Goal: Task Accomplishment & Management: Manage account settings

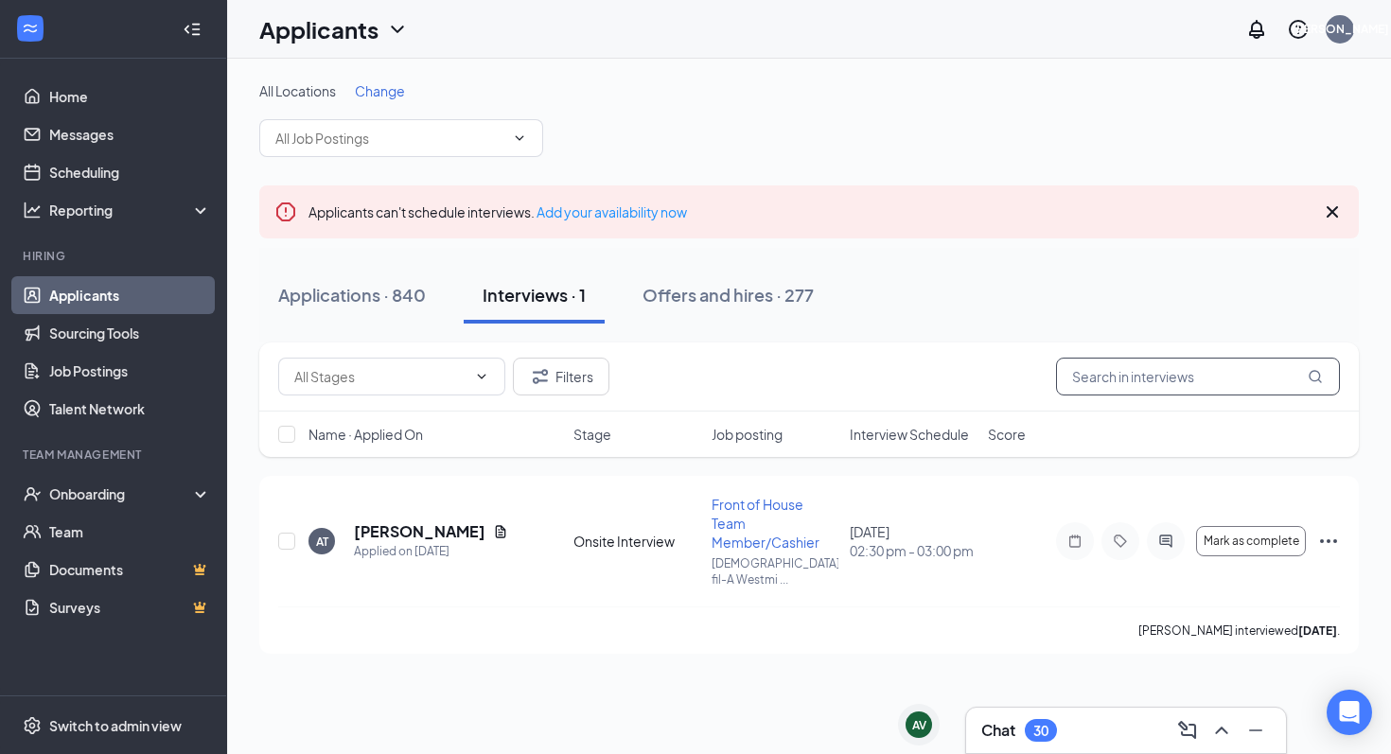
click at [1117, 384] on input "text" at bounding box center [1198, 377] width 284 height 38
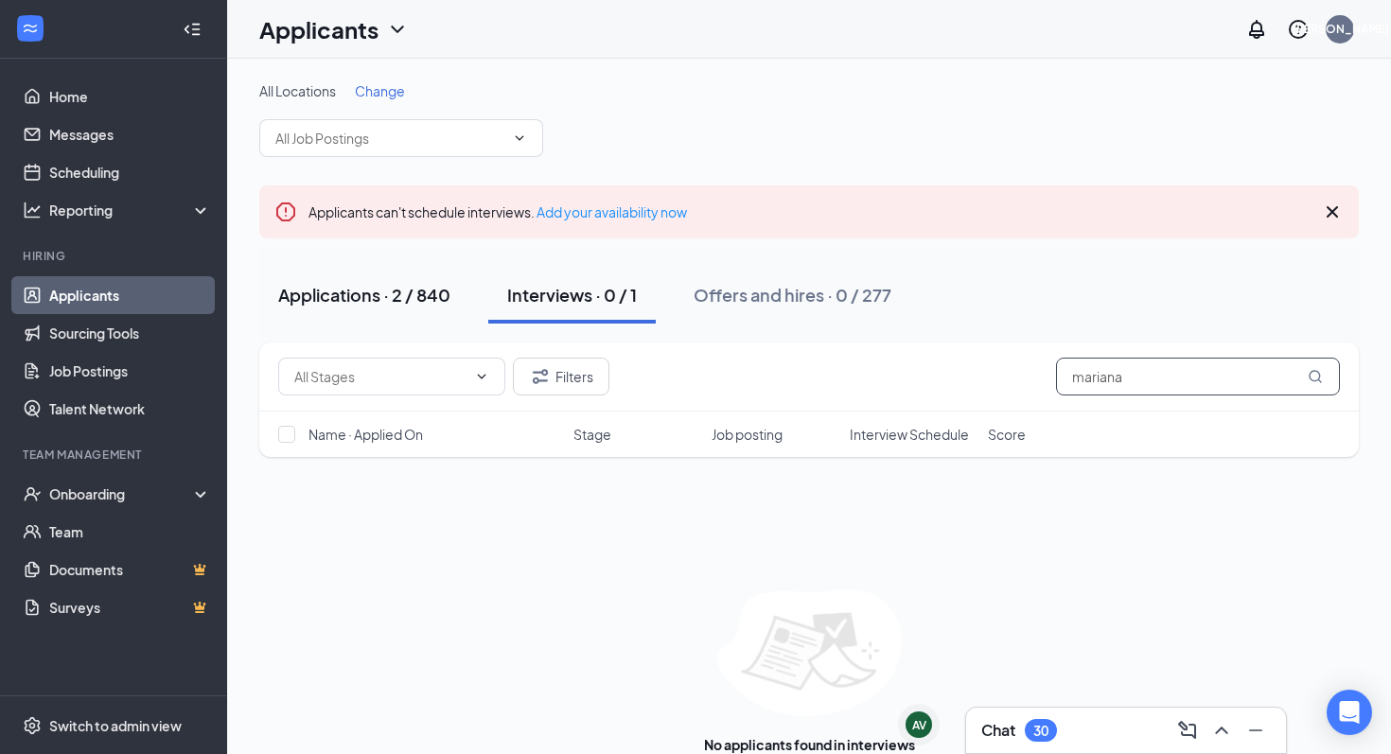
type input "mariana"
click at [431, 297] on div "Applications · 2 / 840" at bounding box center [364, 295] width 172 height 24
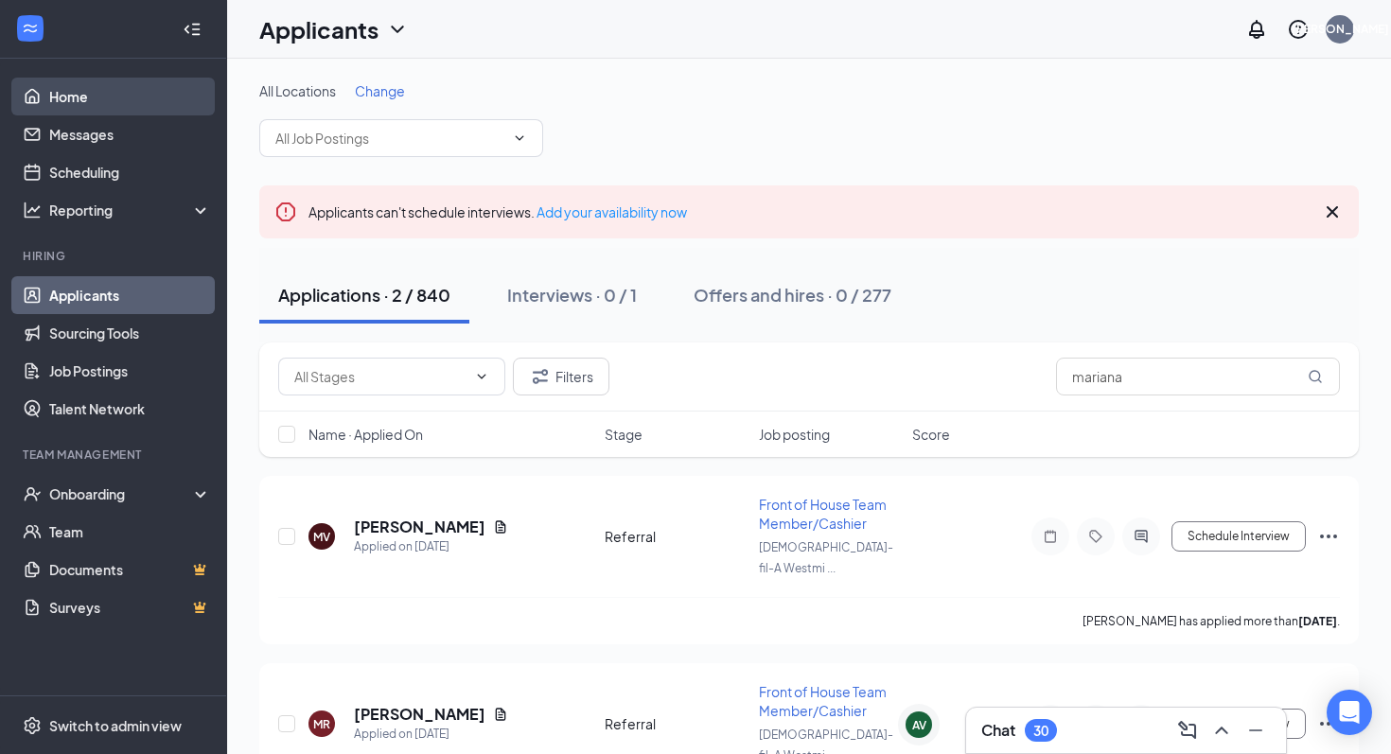
click at [69, 87] on link "Home" at bounding box center [130, 97] width 162 height 38
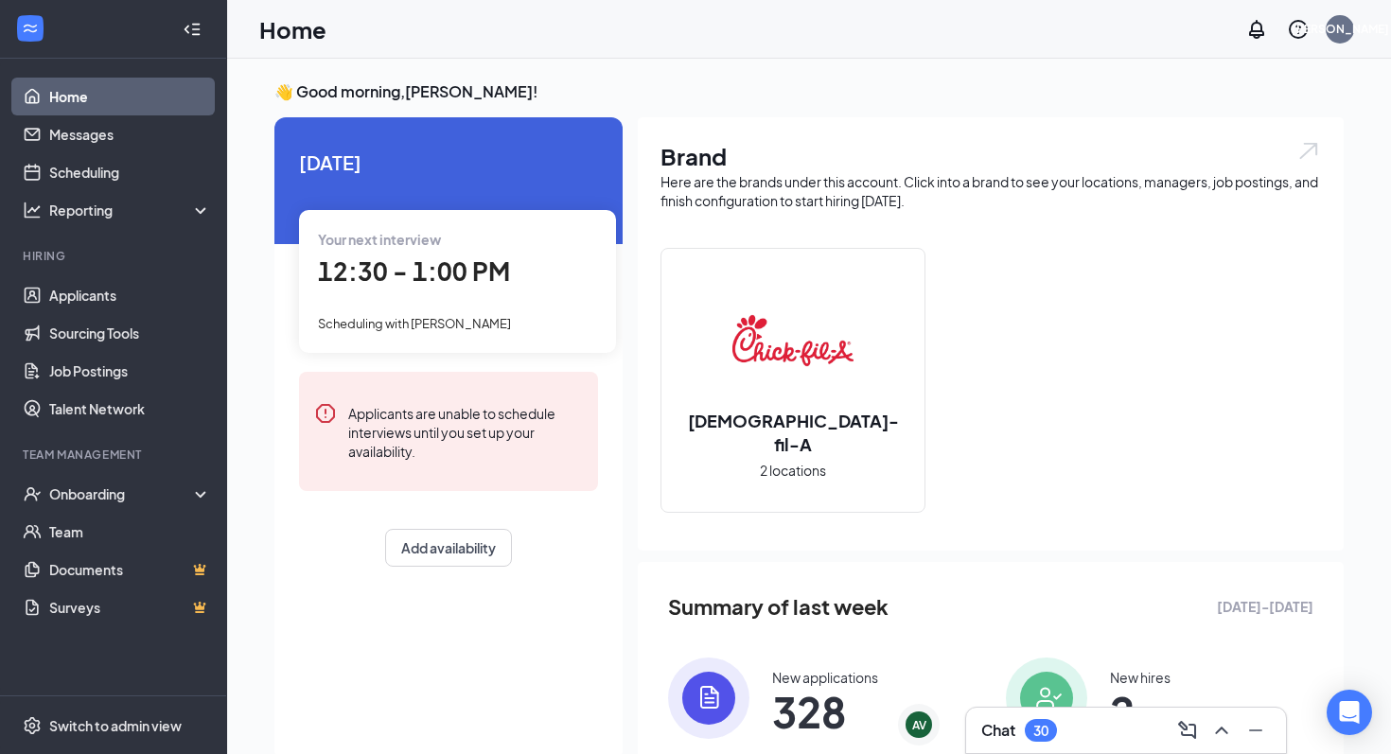
click at [83, 102] on link "Home" at bounding box center [130, 97] width 162 height 38
click at [79, 309] on link "Applicants" at bounding box center [130, 295] width 162 height 38
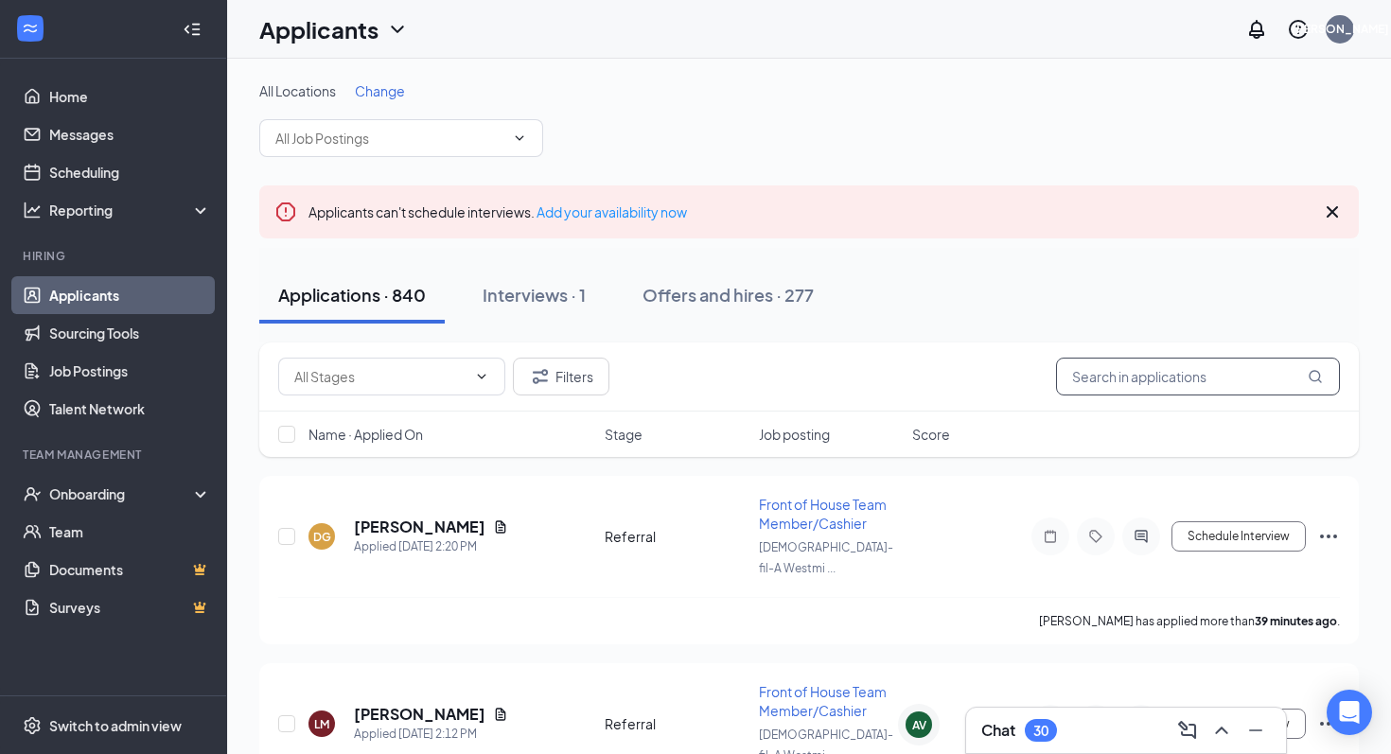
click at [1160, 383] on input "text" at bounding box center [1198, 377] width 284 height 38
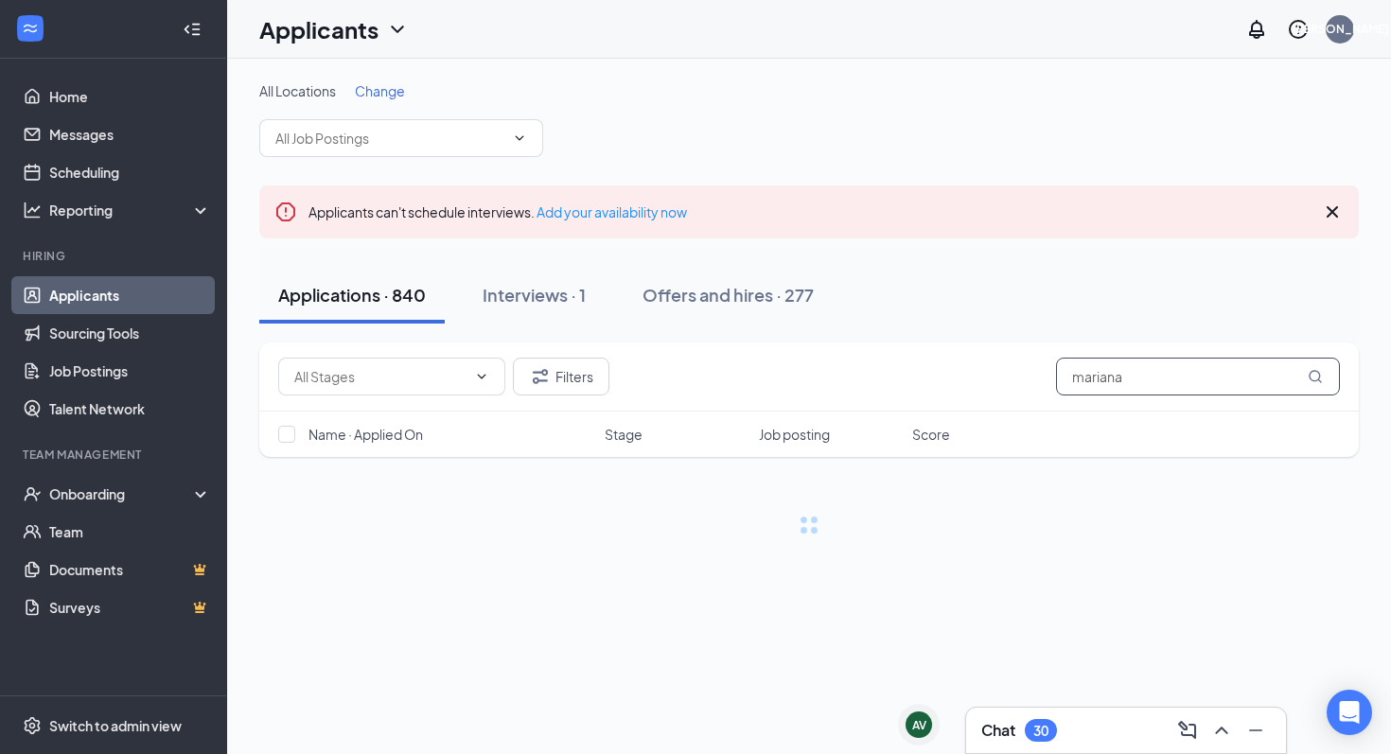
type input "mariana"
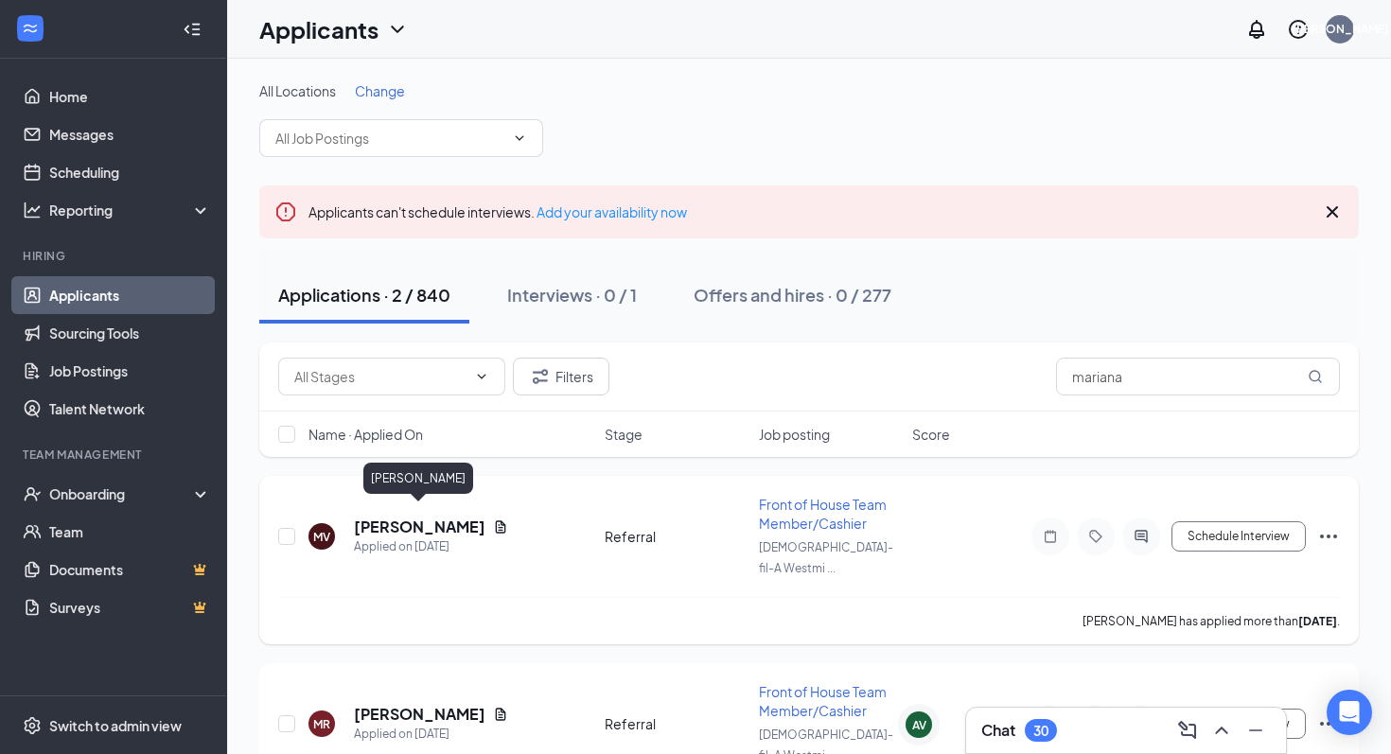
click at [424, 517] on h5 "[PERSON_NAME]" at bounding box center [420, 527] width 132 height 21
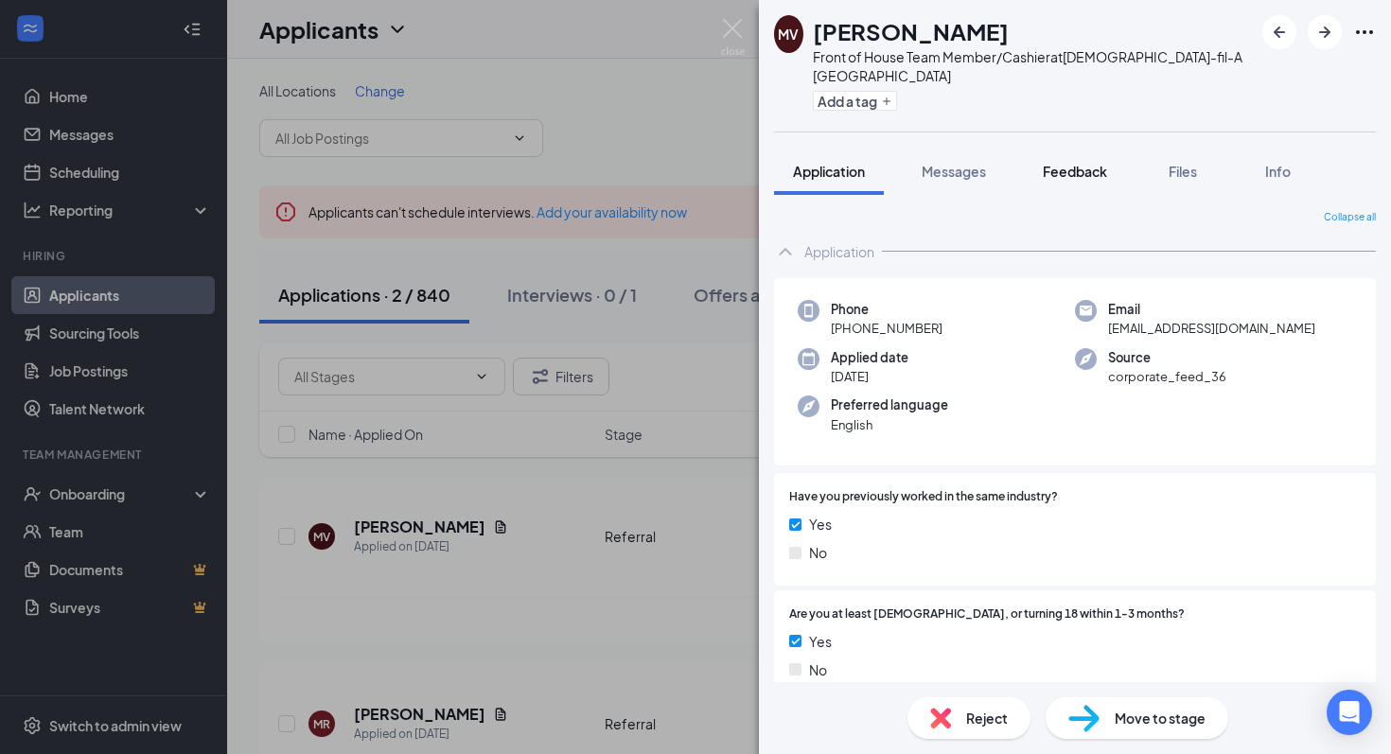
click at [1085, 163] on span "Feedback" at bounding box center [1075, 171] width 64 height 17
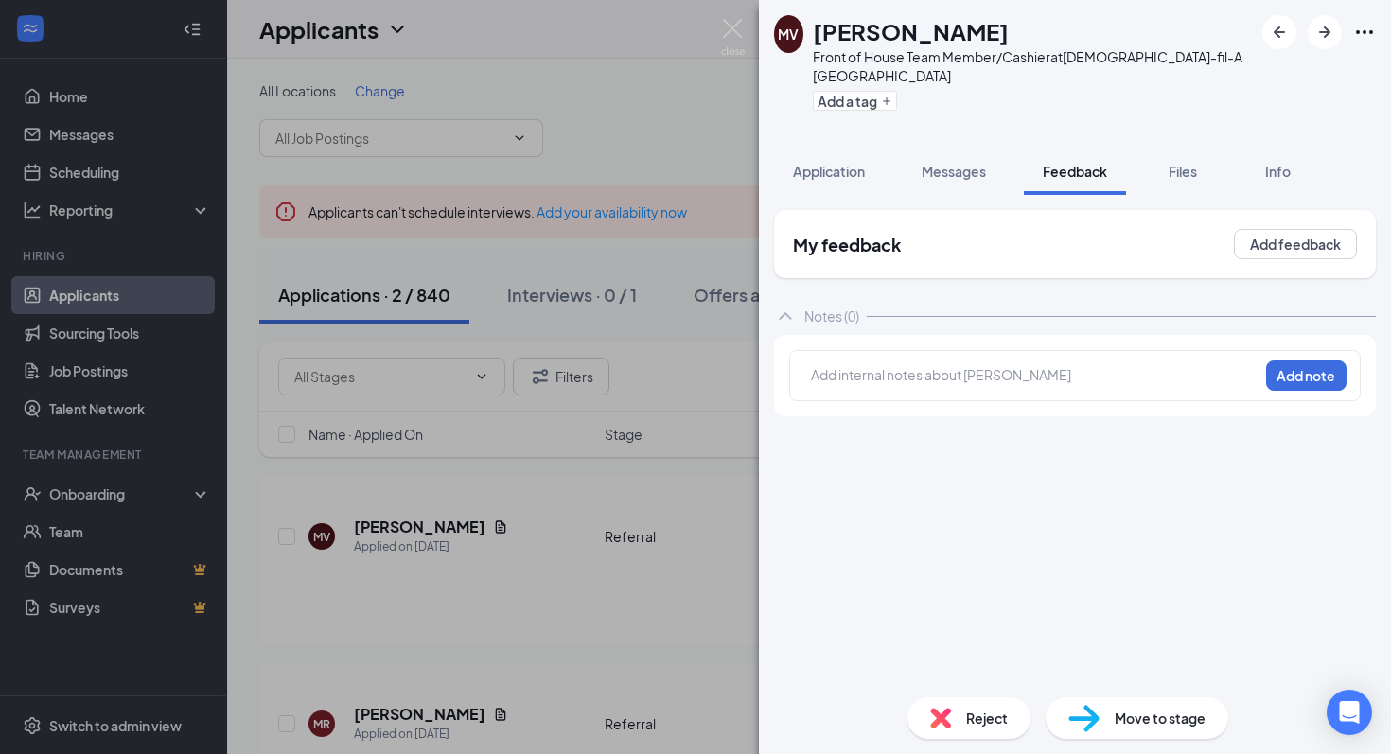
click at [876, 365] on div at bounding box center [1035, 375] width 446 height 20
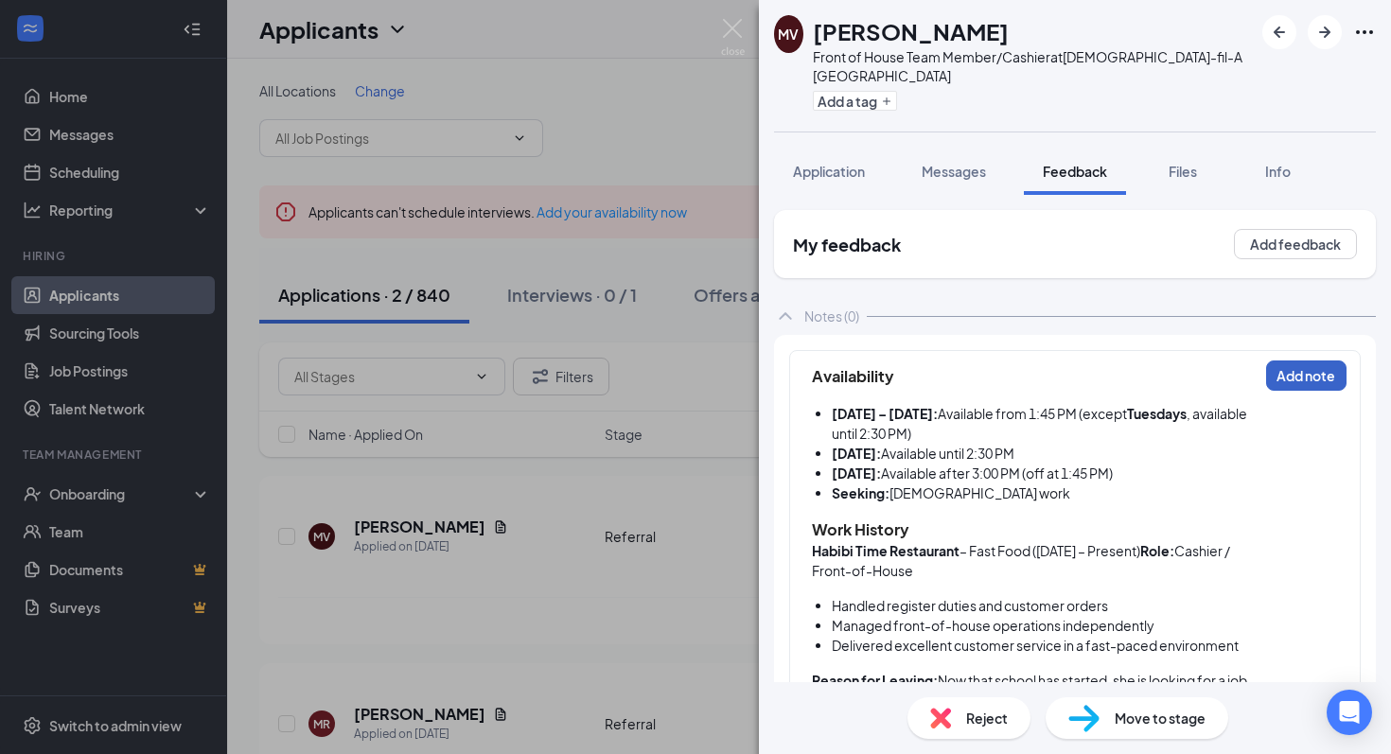
click at [1317, 361] on button "Add note" at bounding box center [1306, 376] width 80 height 30
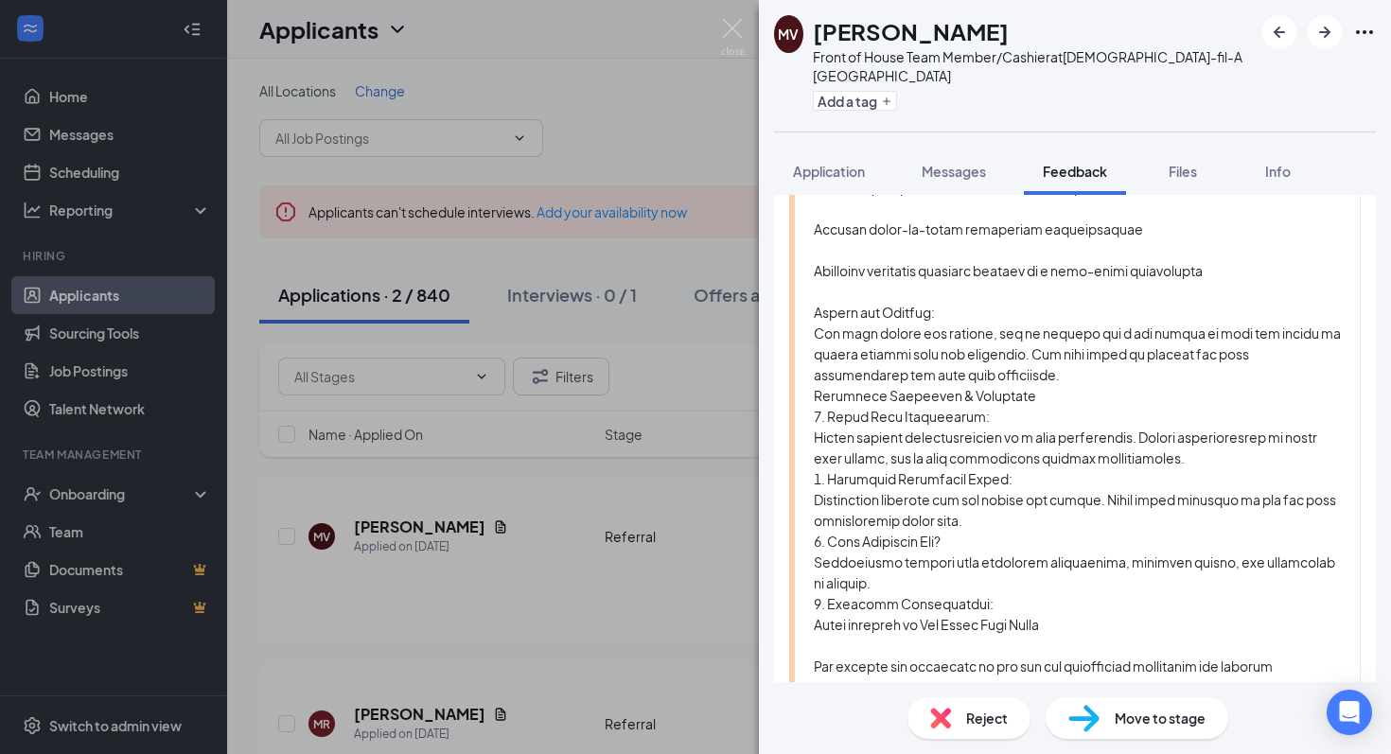
scroll to position [504, 0]
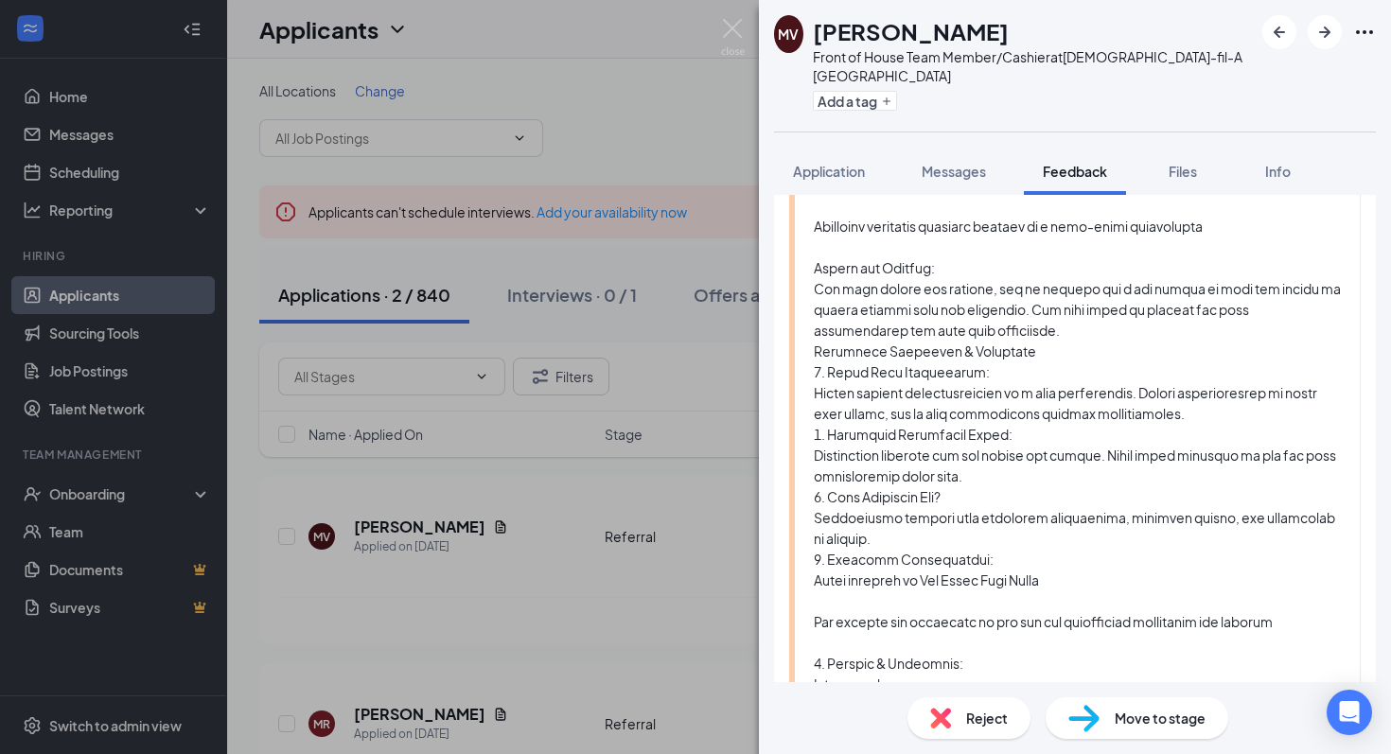
click at [821, 601] on div at bounding box center [1077, 507] width 527 height 1249
click at [699, 124] on div "MV [PERSON_NAME] Front of House Team Member/Cashier at [DEMOGRAPHIC_DATA]-fil-A…" at bounding box center [695, 377] width 1391 height 754
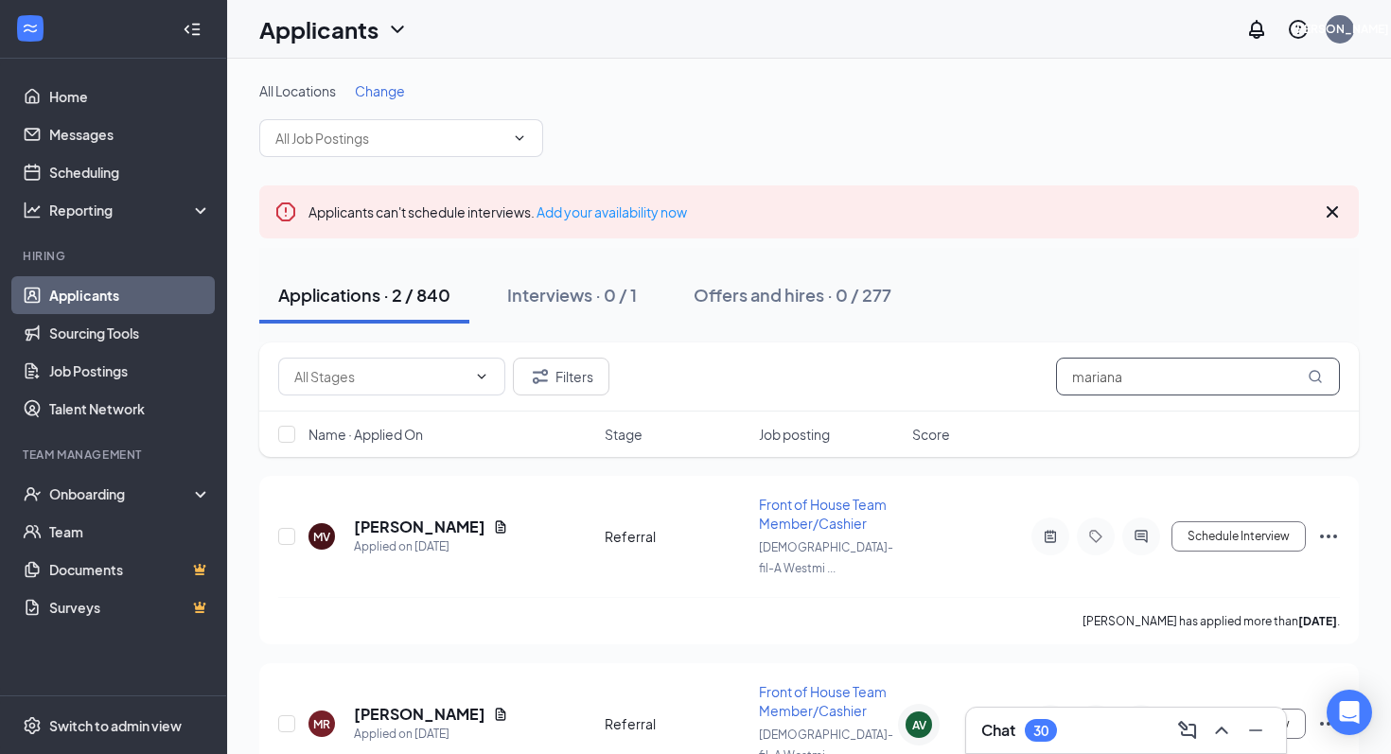
click at [1148, 386] on input "mariana" at bounding box center [1198, 377] width 284 height 38
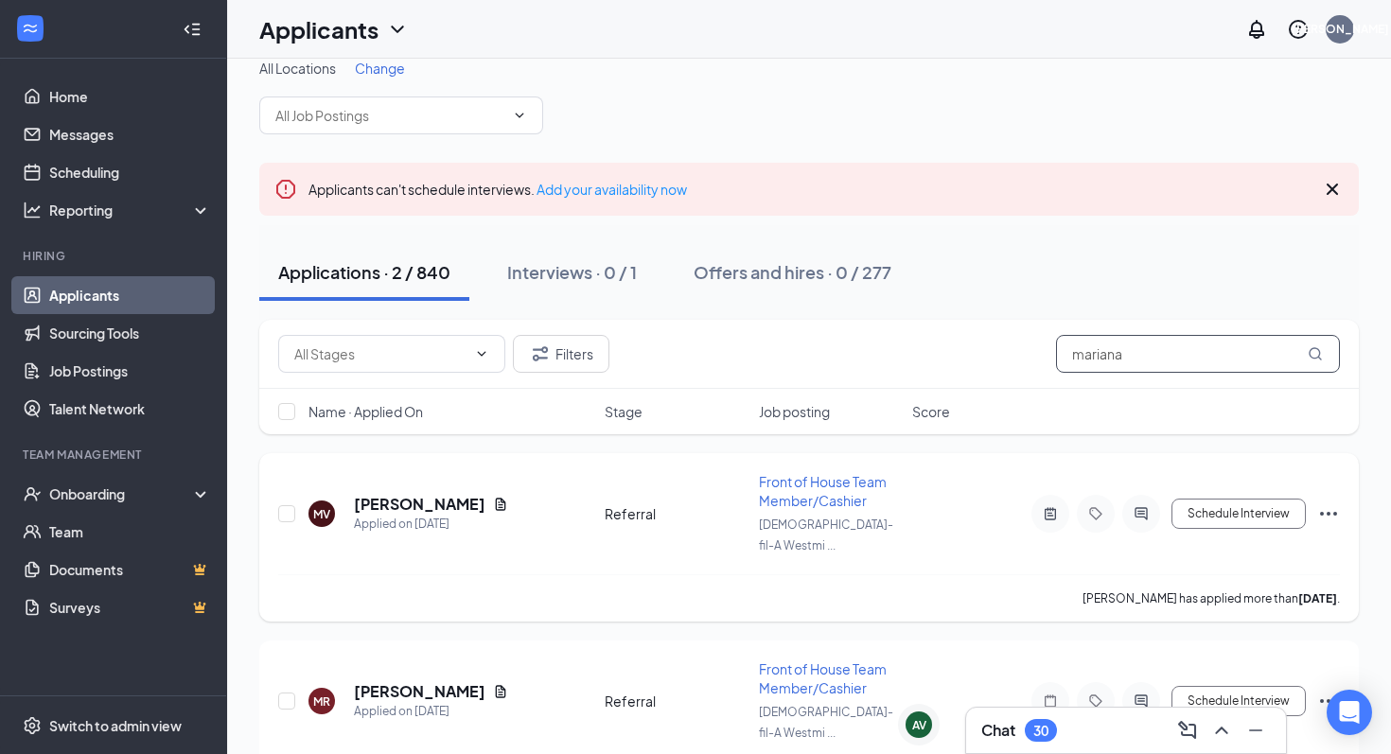
scroll to position [41, 0]
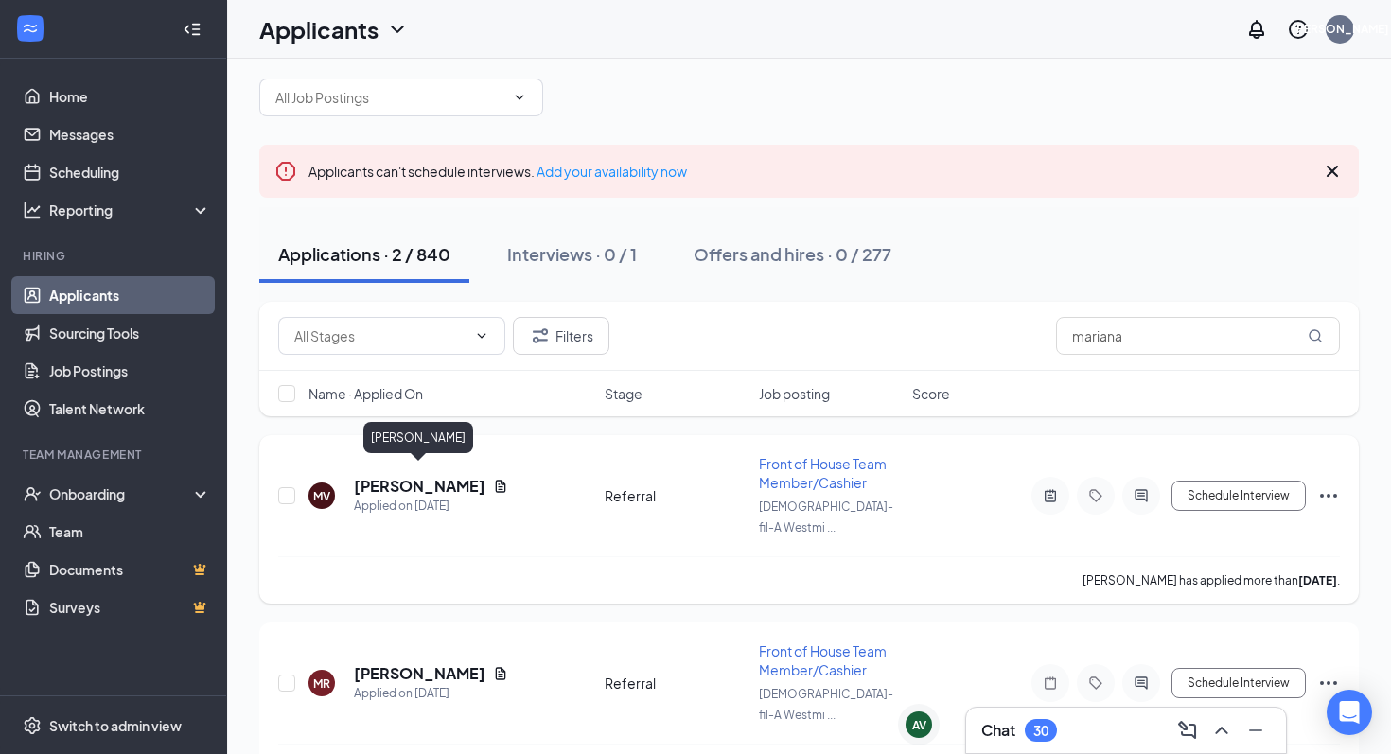
click at [449, 479] on h5 "[PERSON_NAME]" at bounding box center [420, 486] width 132 height 21
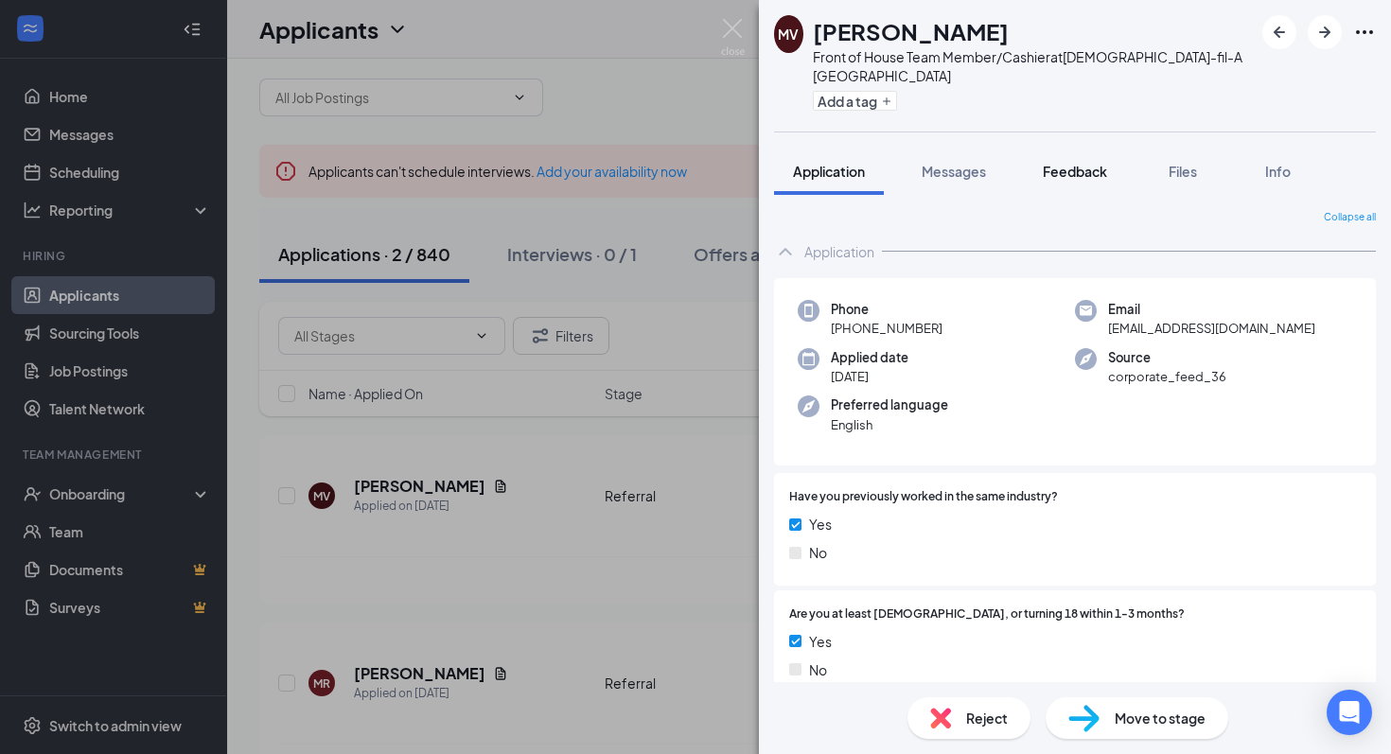
click at [1079, 163] on span "Feedback" at bounding box center [1075, 171] width 64 height 17
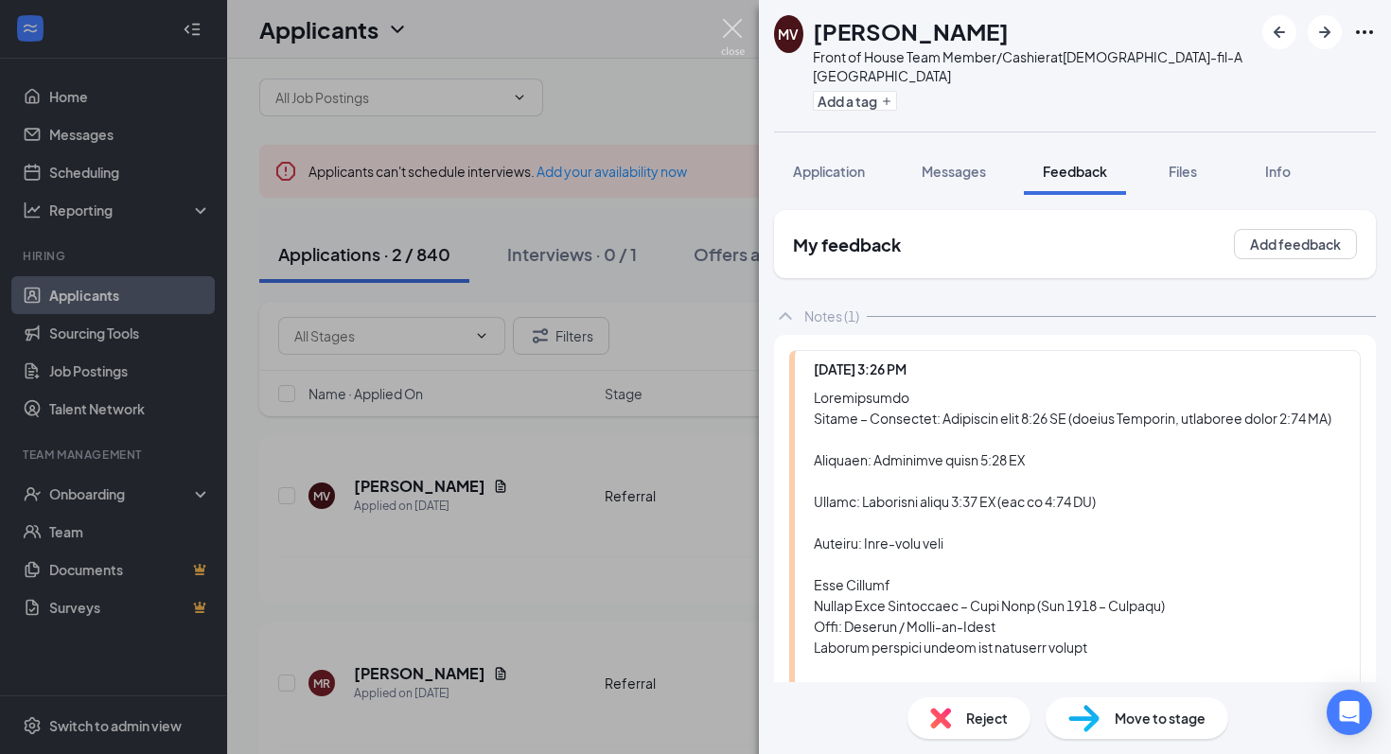
click at [730, 27] on img at bounding box center [733, 37] width 24 height 37
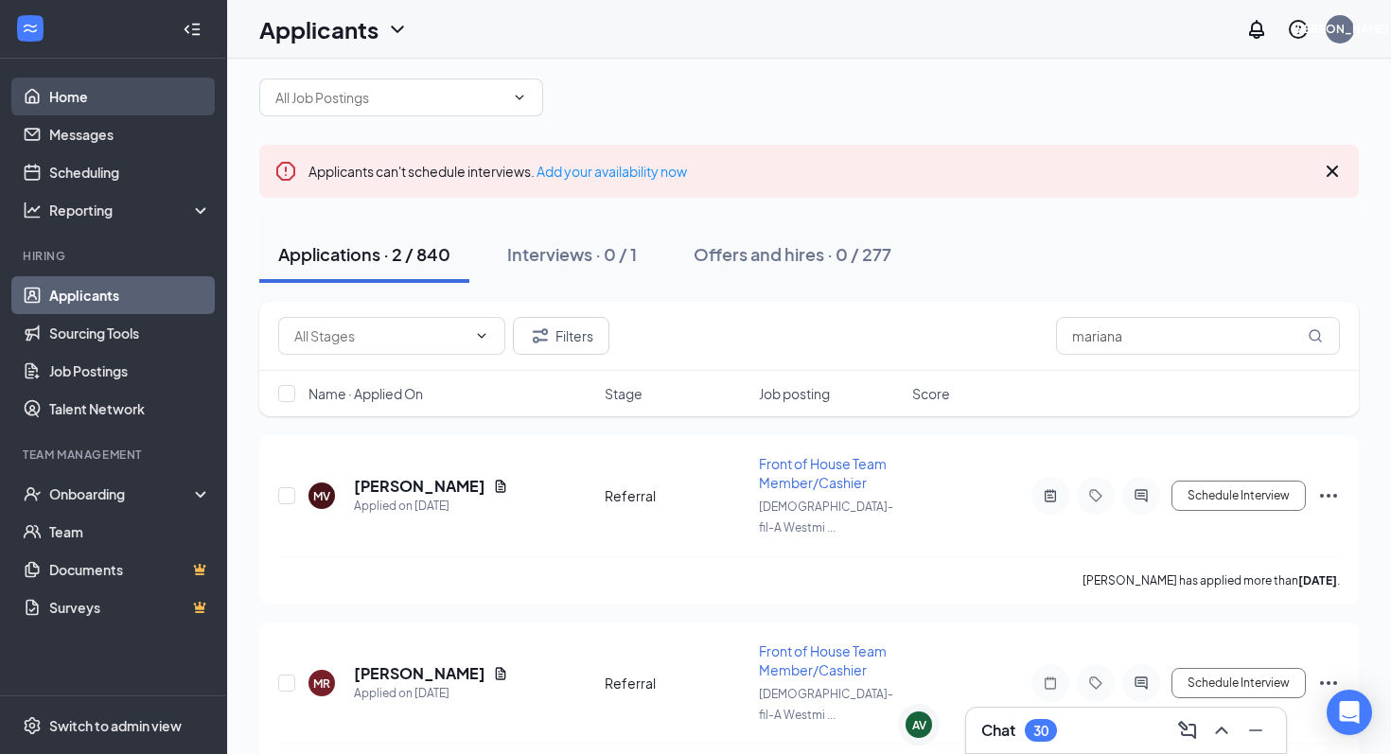
click at [72, 97] on link "Home" at bounding box center [130, 97] width 162 height 38
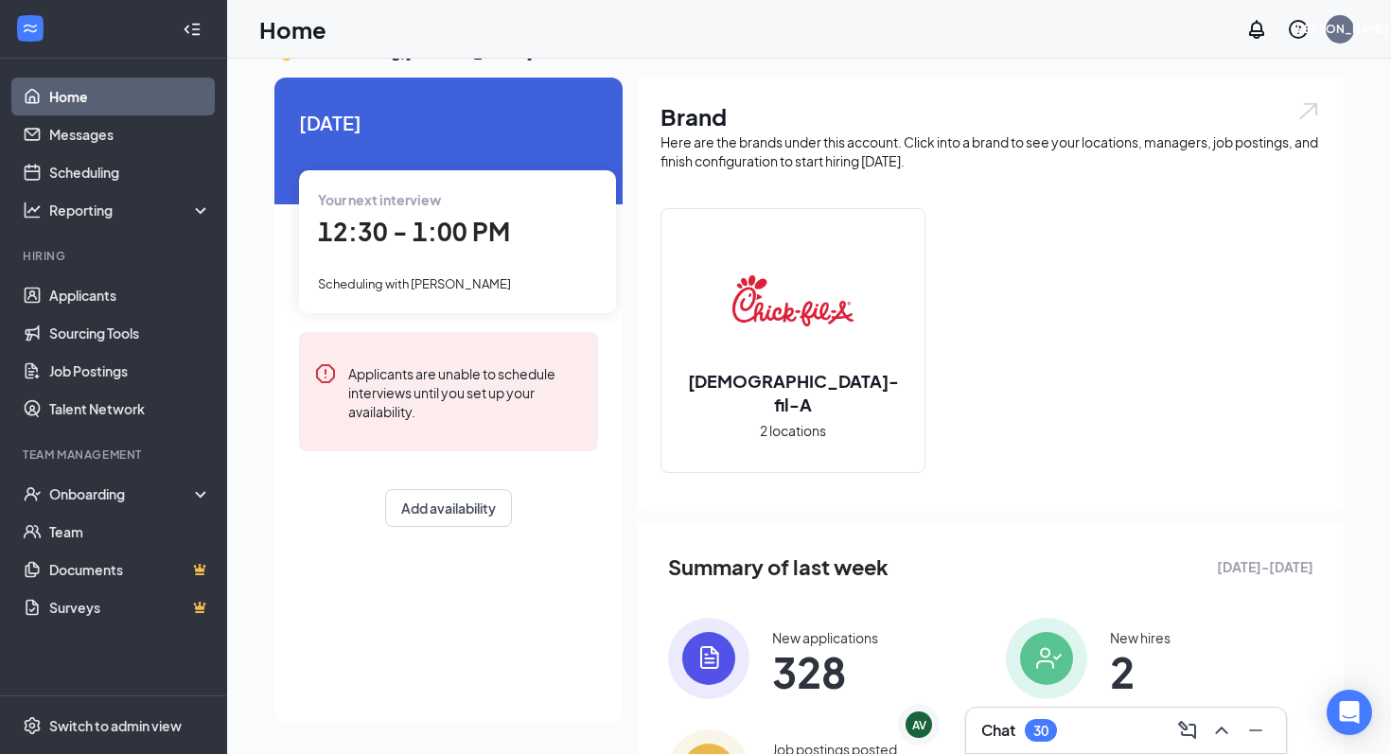
scroll to position [41, 0]
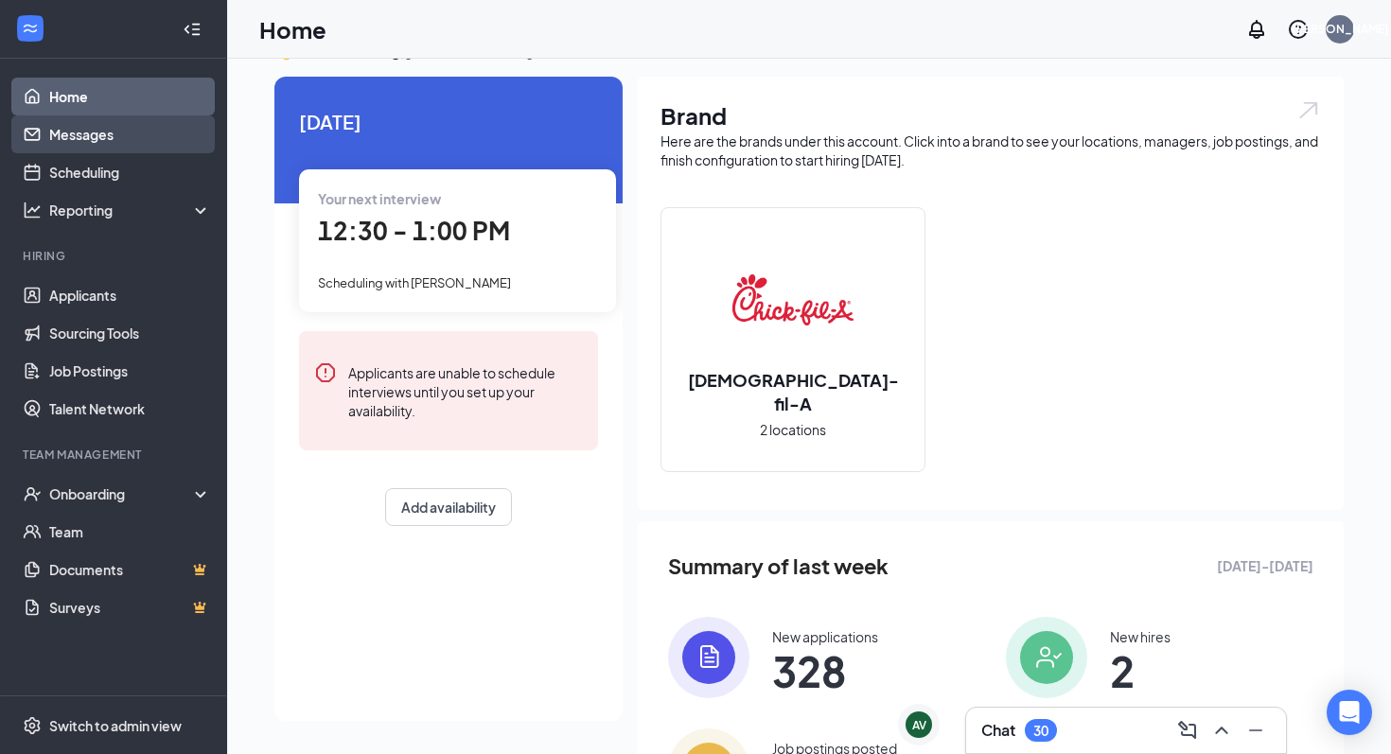
click at [99, 135] on link "Messages" at bounding box center [130, 134] width 162 height 38
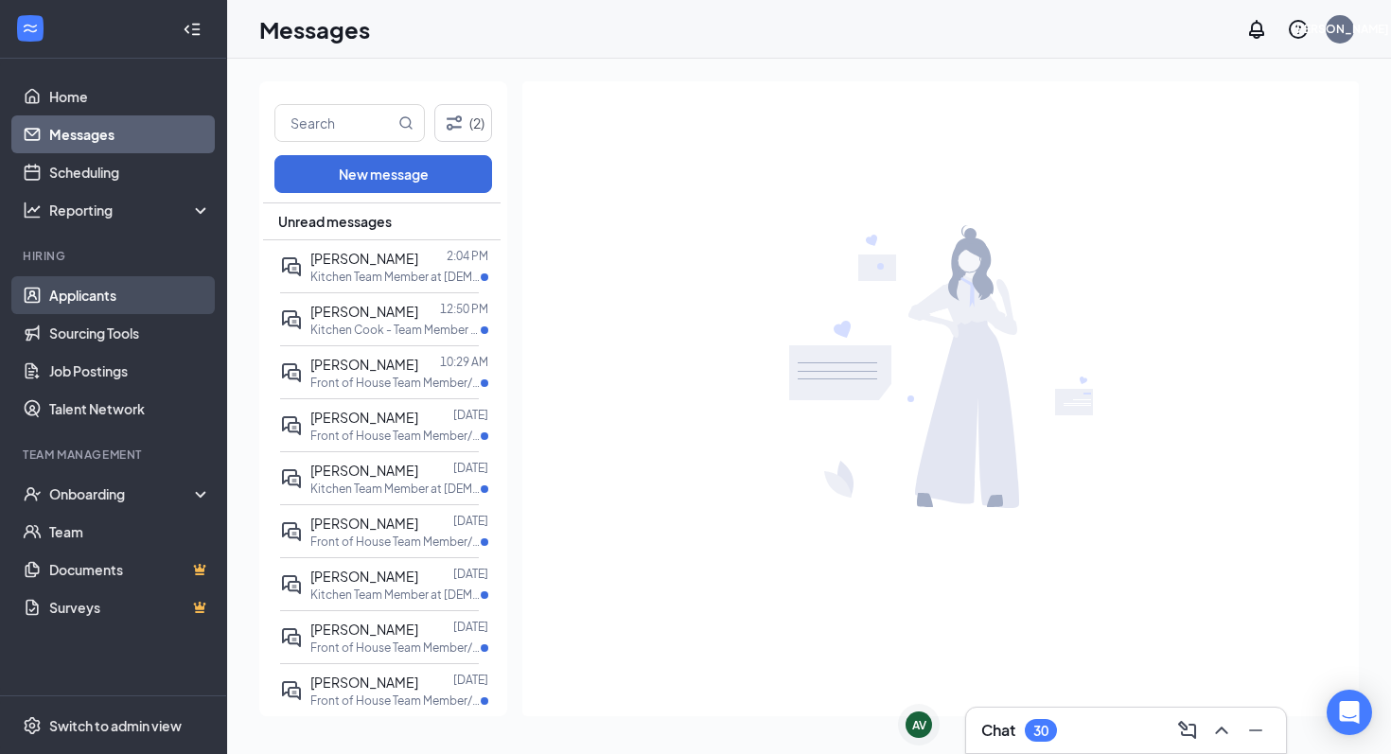
click at [101, 300] on link "Applicants" at bounding box center [130, 295] width 162 height 38
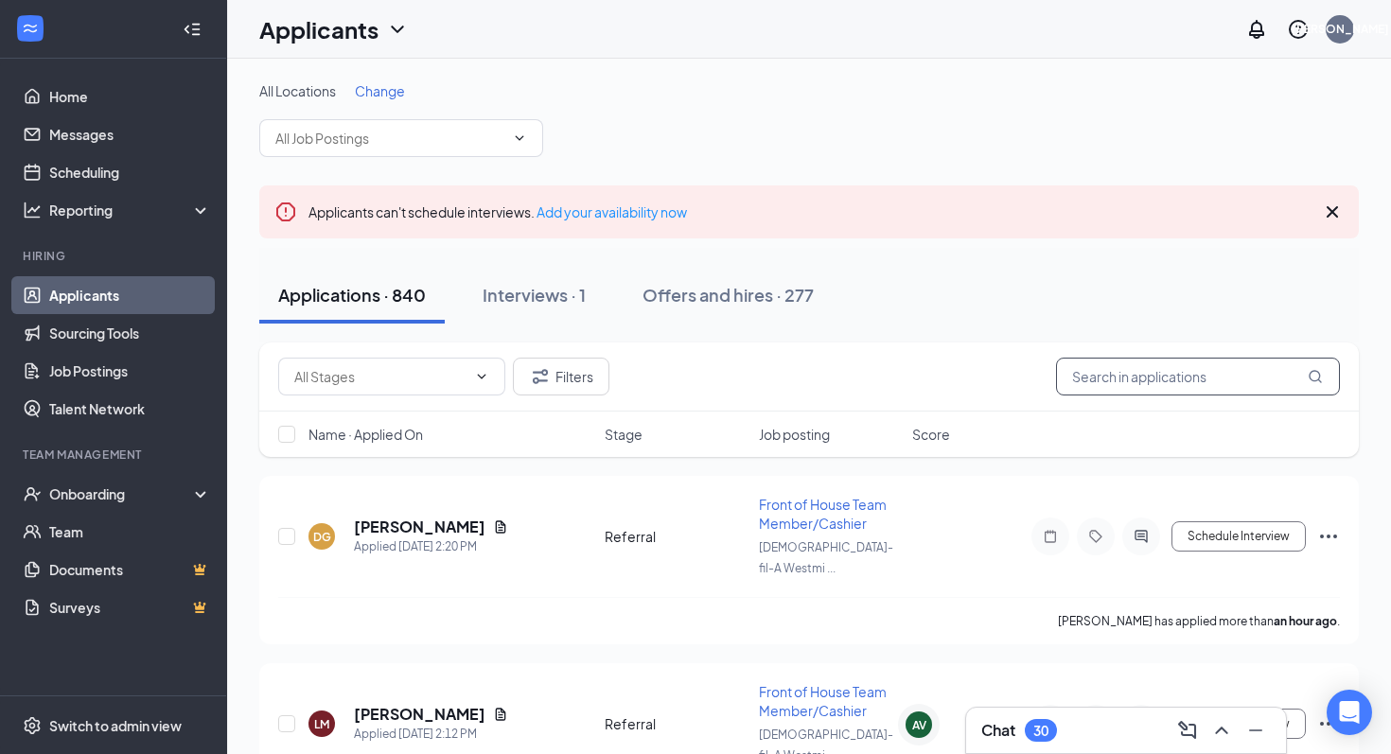
click at [1143, 369] on input "text" at bounding box center [1198, 377] width 284 height 38
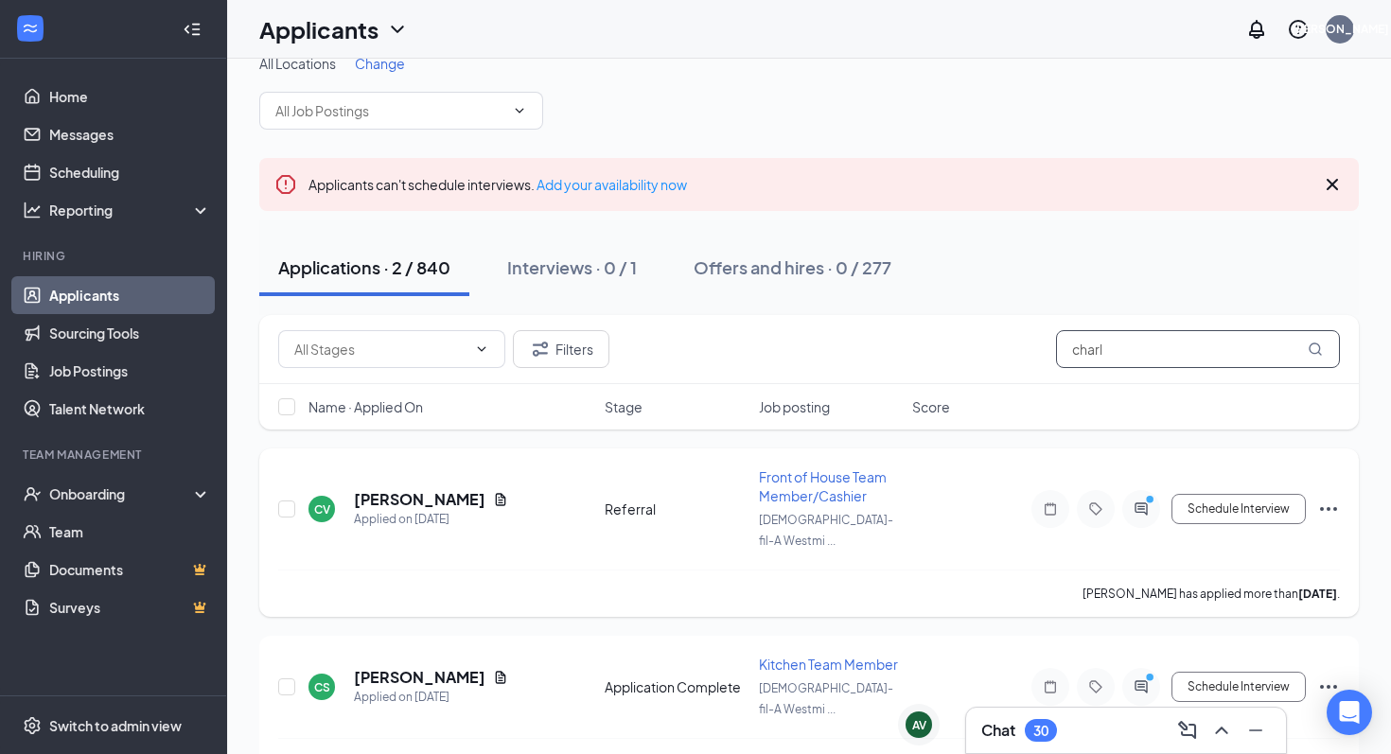
scroll to position [37, 0]
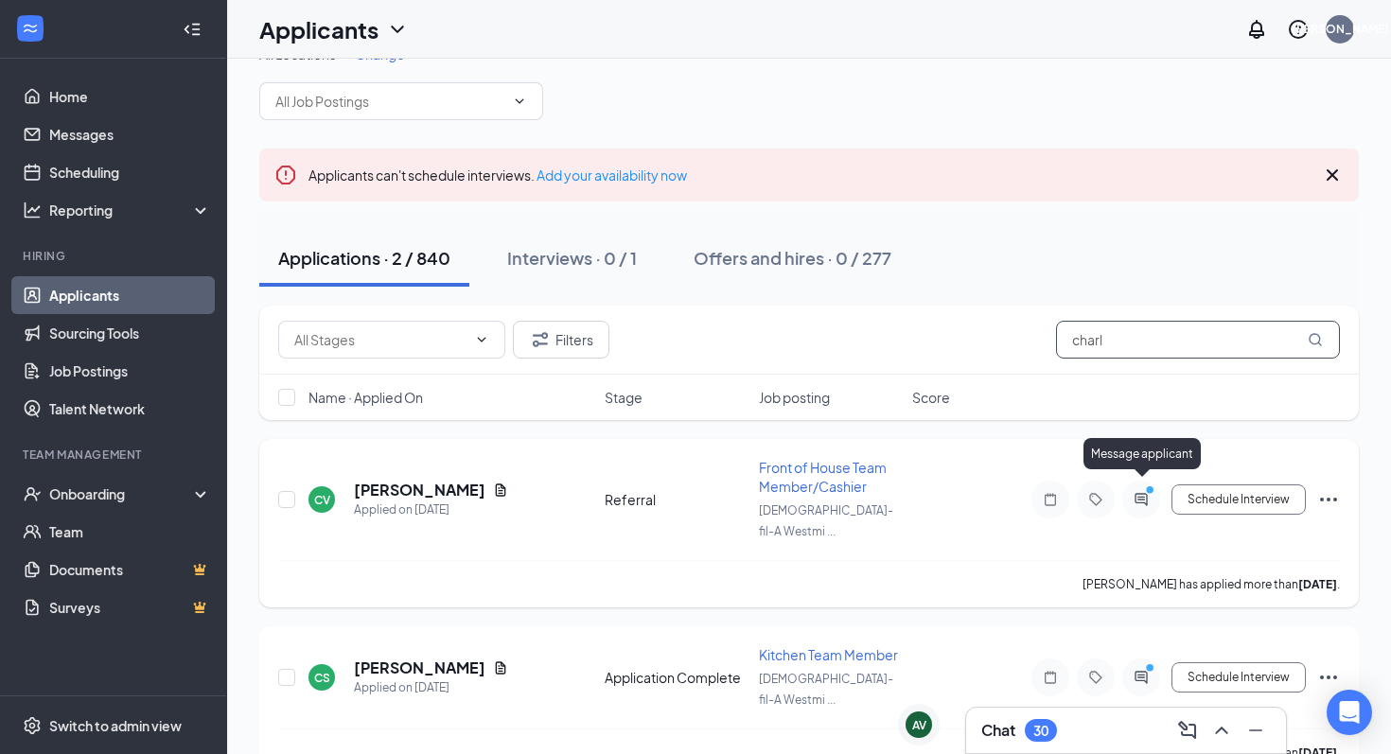
type input "charl"
click at [1142, 495] on icon "ActiveChat" at bounding box center [1141, 499] width 23 height 15
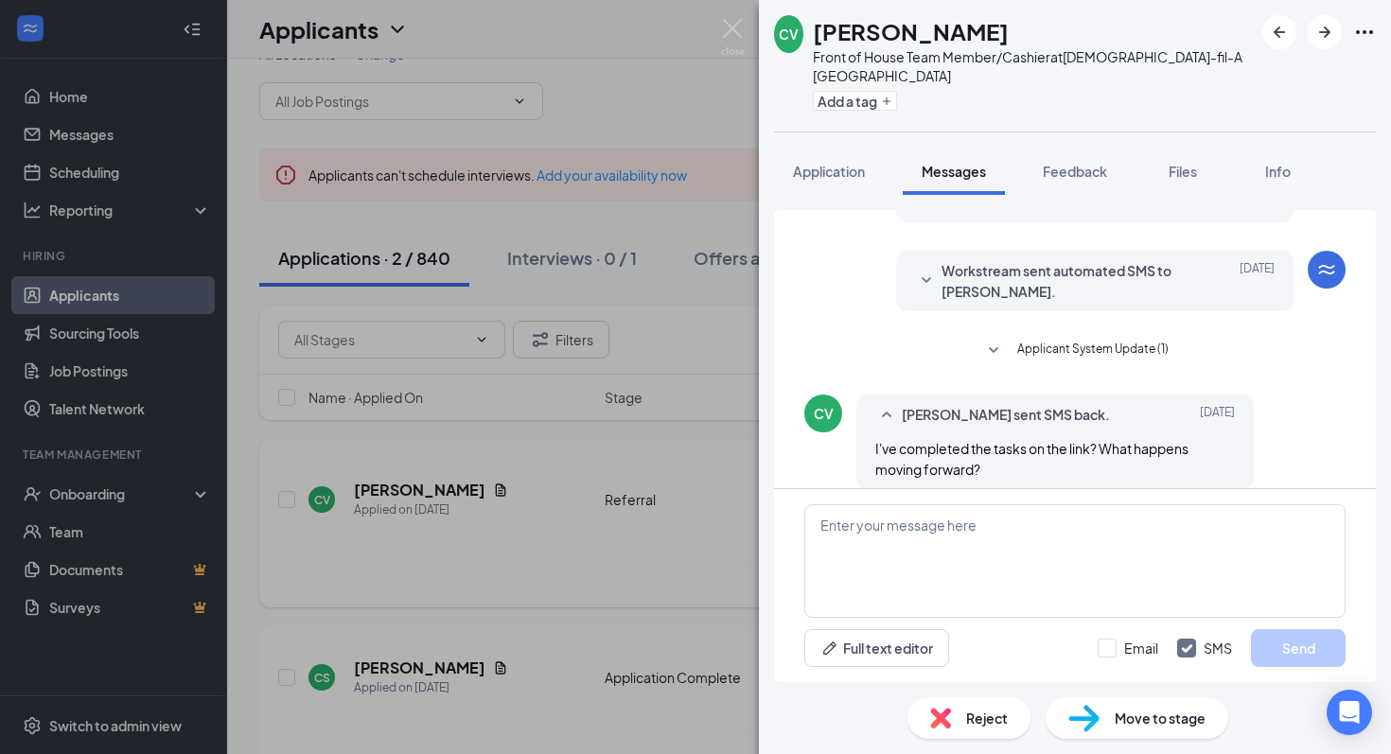
scroll to position [114, 0]
click at [836, 163] on span "Application" at bounding box center [829, 171] width 72 height 17
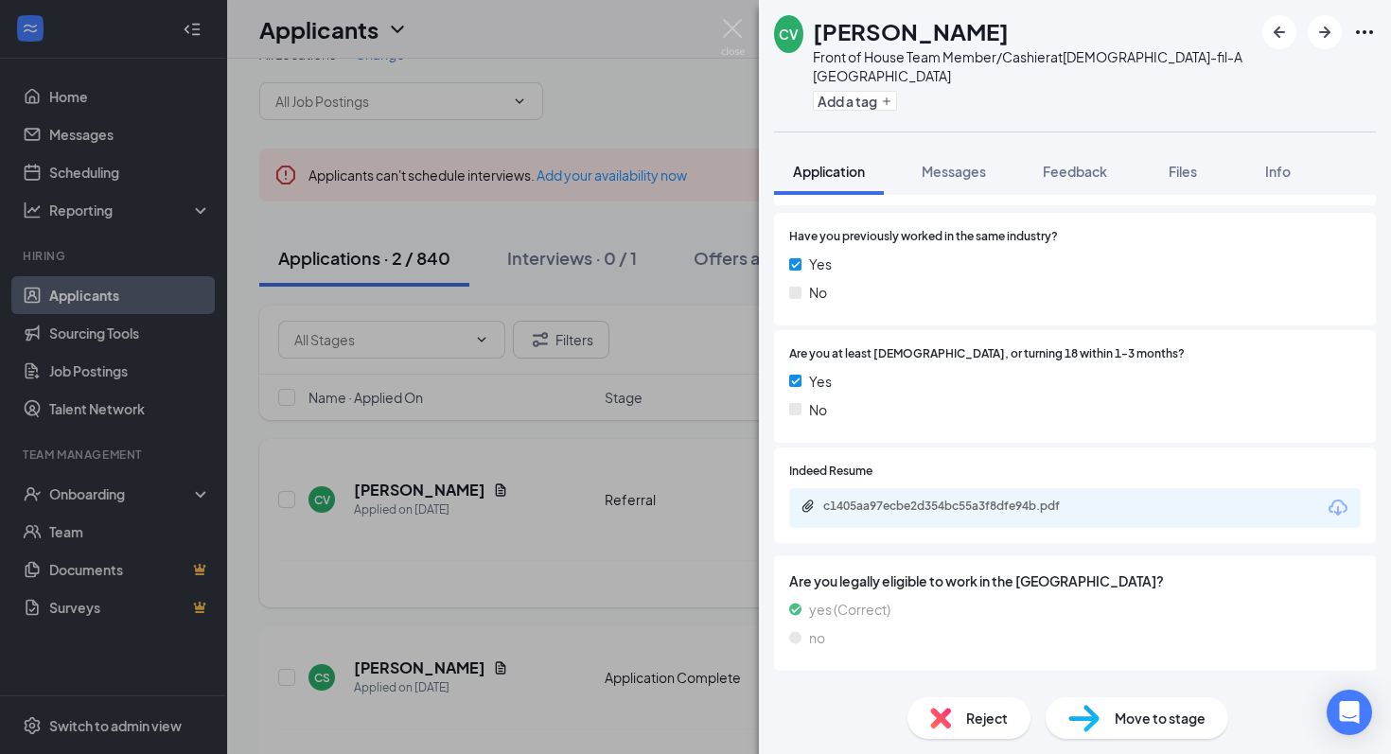
scroll to position [353, 0]
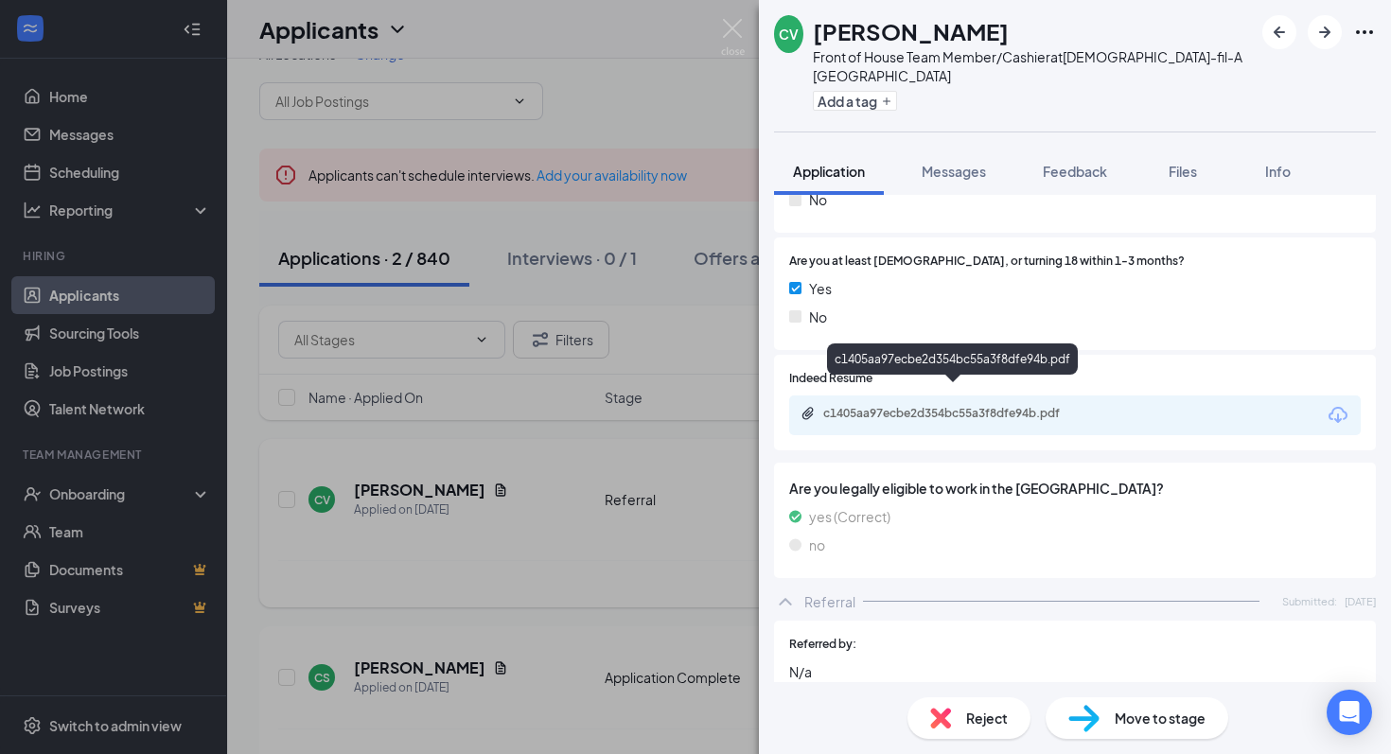
click at [912, 406] on div "c1405aa97ecbe2d354bc55a3f8dfe94b.pdf" at bounding box center [955, 413] width 265 height 15
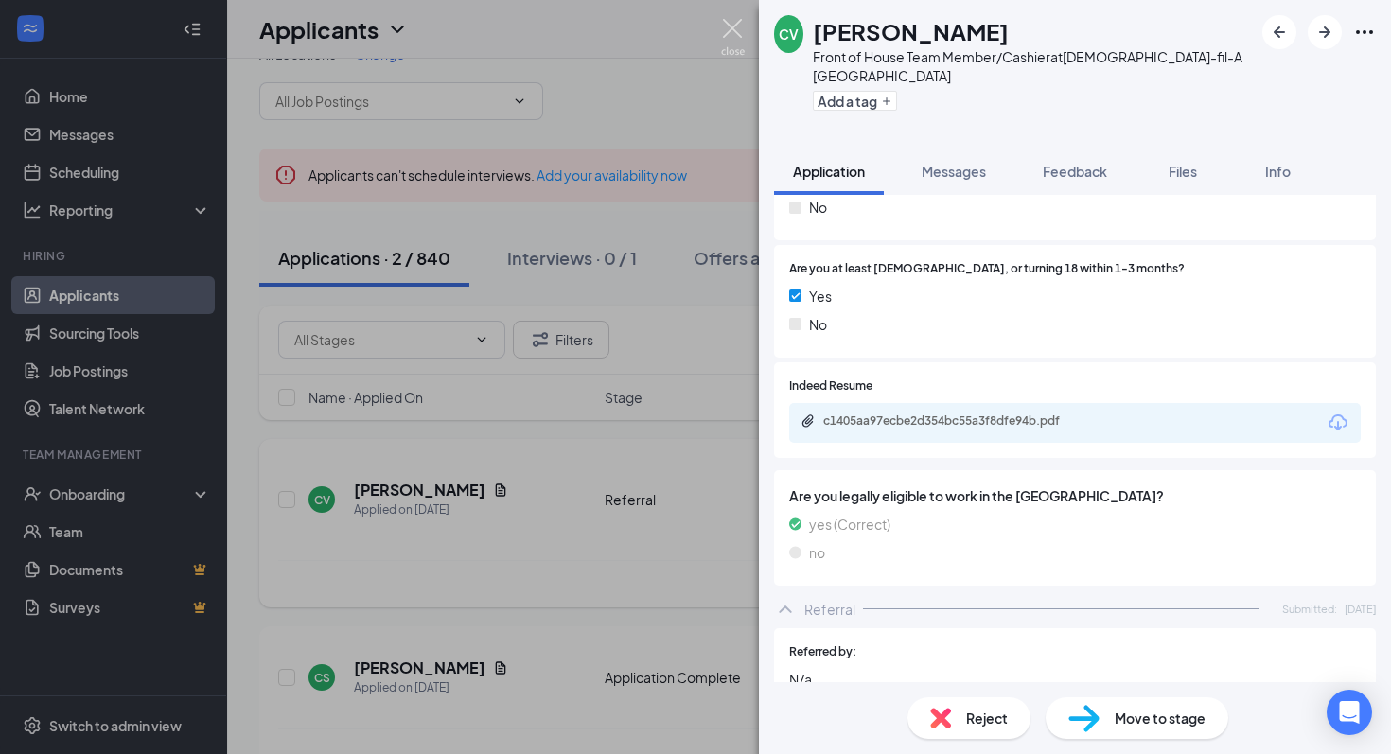
click at [731, 28] on img at bounding box center [733, 37] width 24 height 37
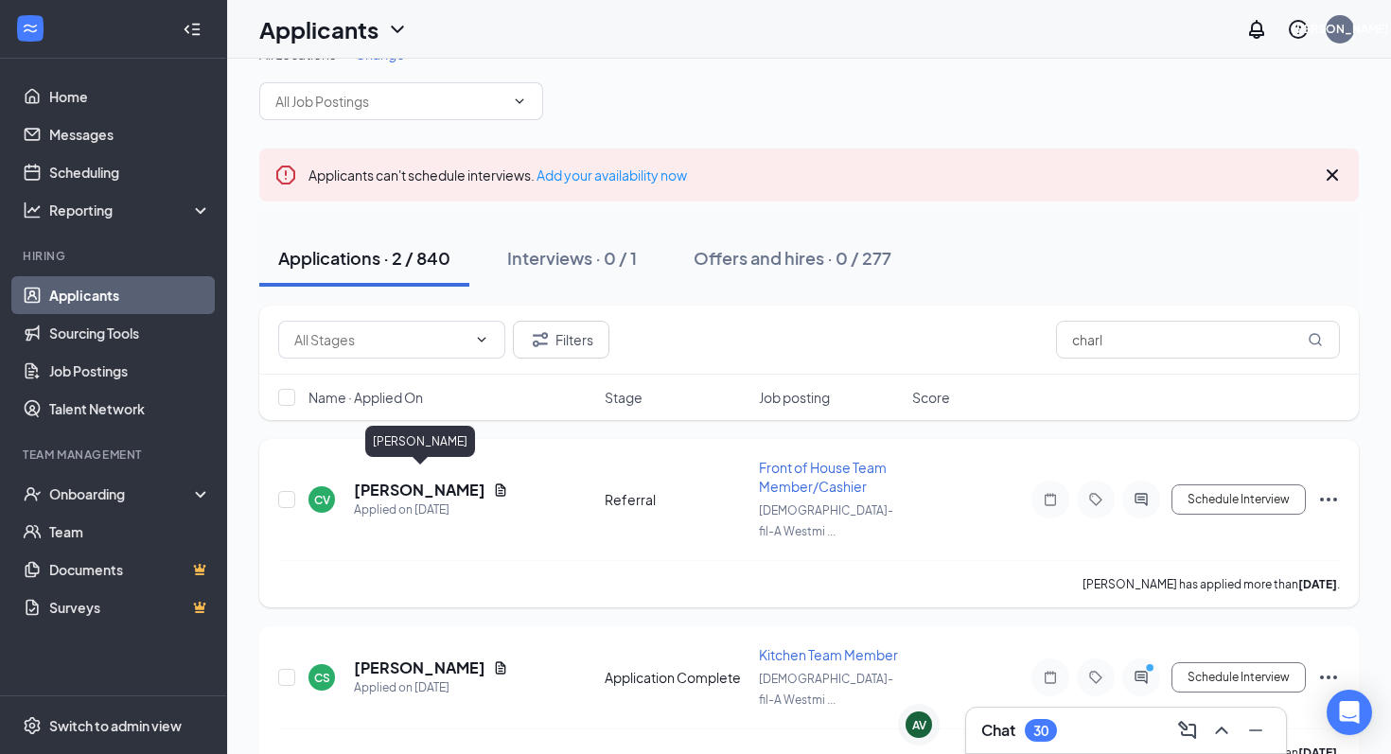
click at [414, 480] on h5 "[PERSON_NAME]" at bounding box center [420, 490] width 132 height 21
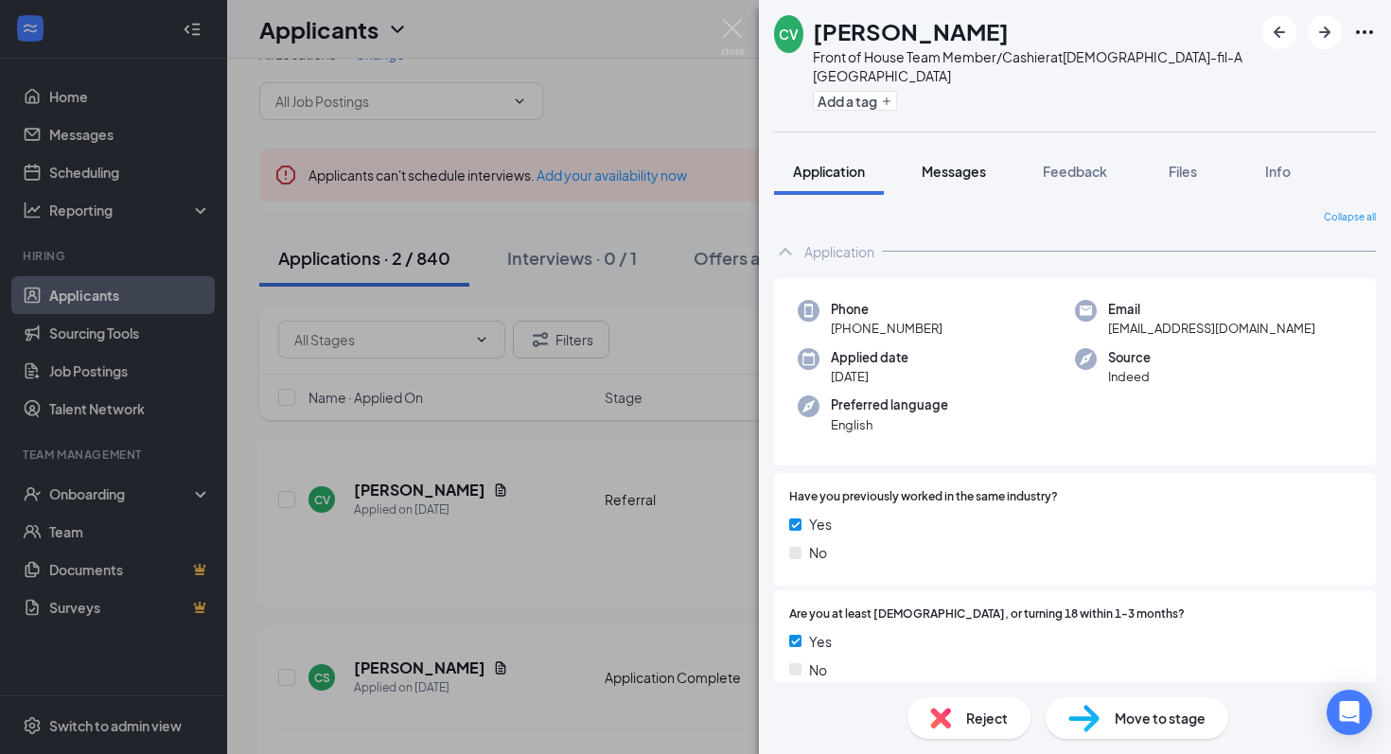
click at [958, 163] on span "Messages" at bounding box center [954, 171] width 64 height 17
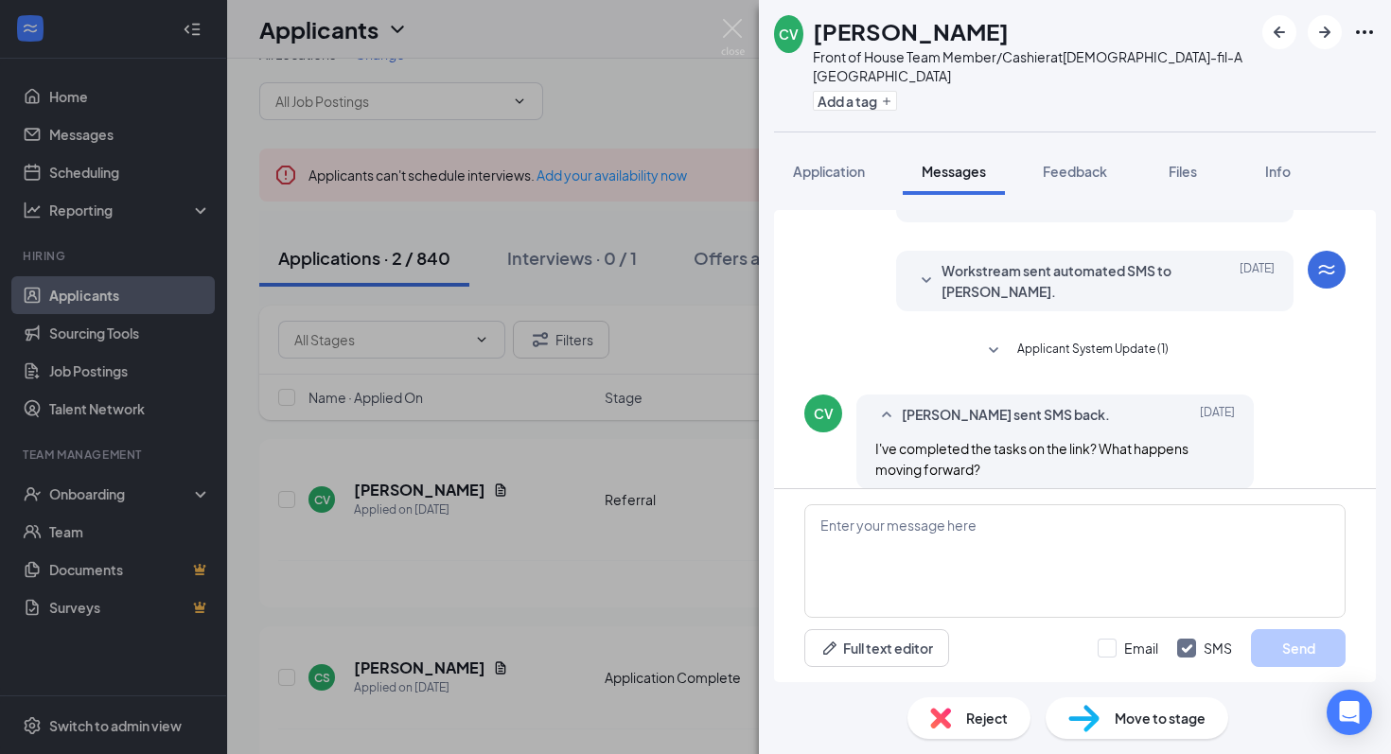
scroll to position [114, 0]
click at [735, 22] on img at bounding box center [733, 37] width 24 height 37
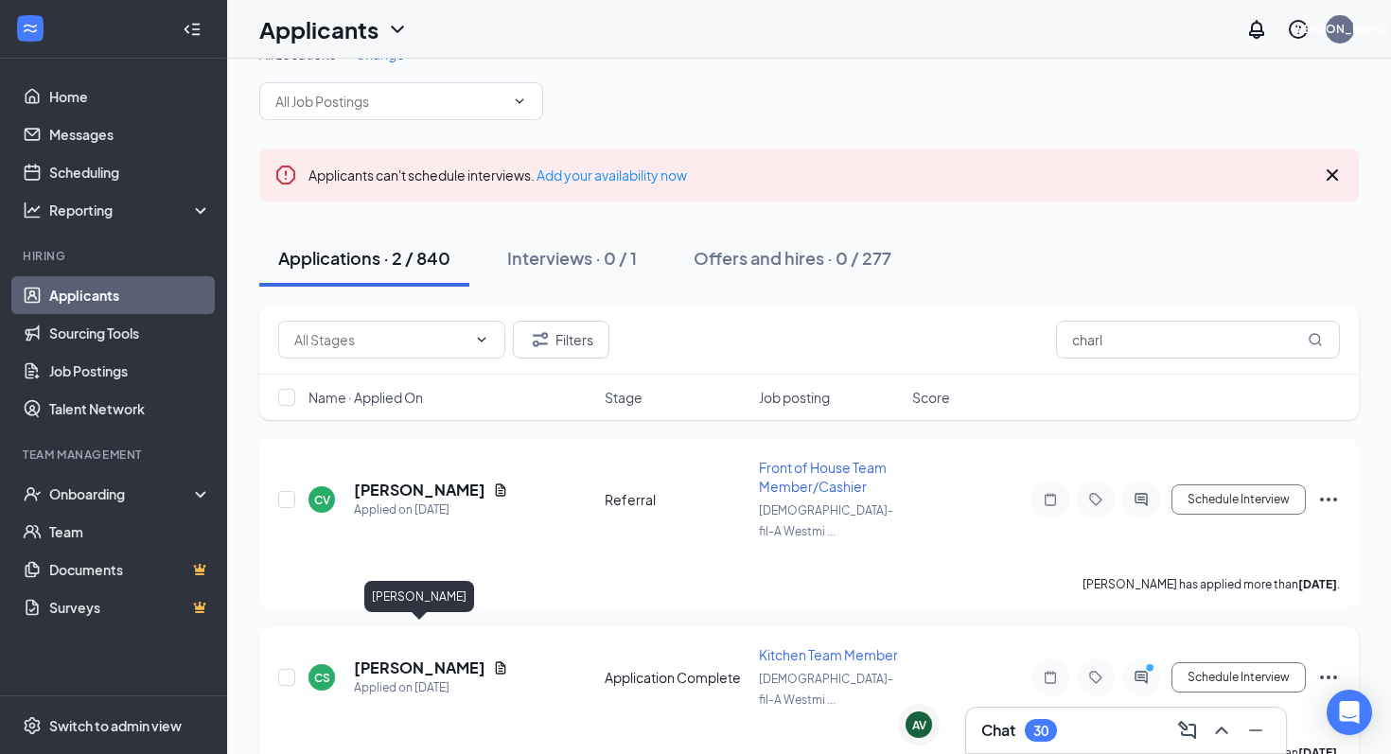
click at [426, 658] on h5 "[PERSON_NAME]" at bounding box center [420, 668] width 132 height 21
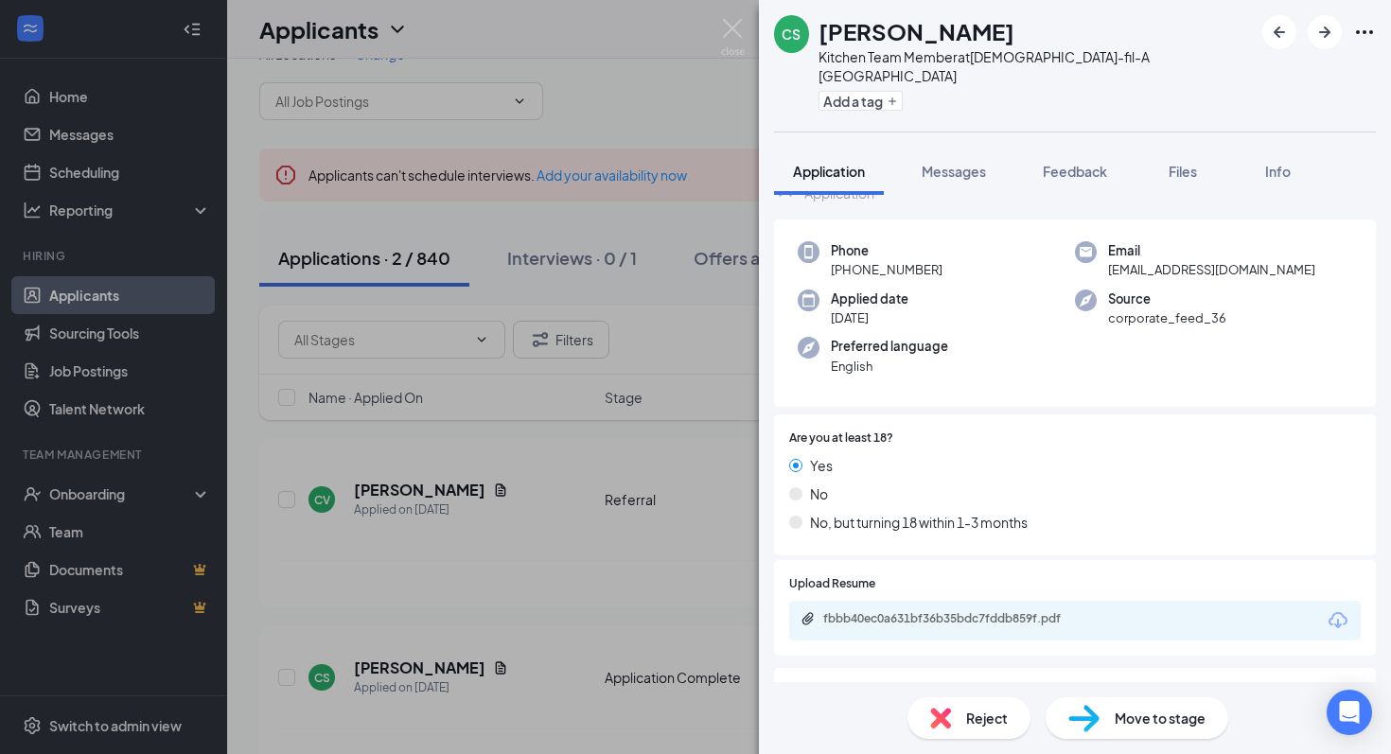
scroll to position [77, 0]
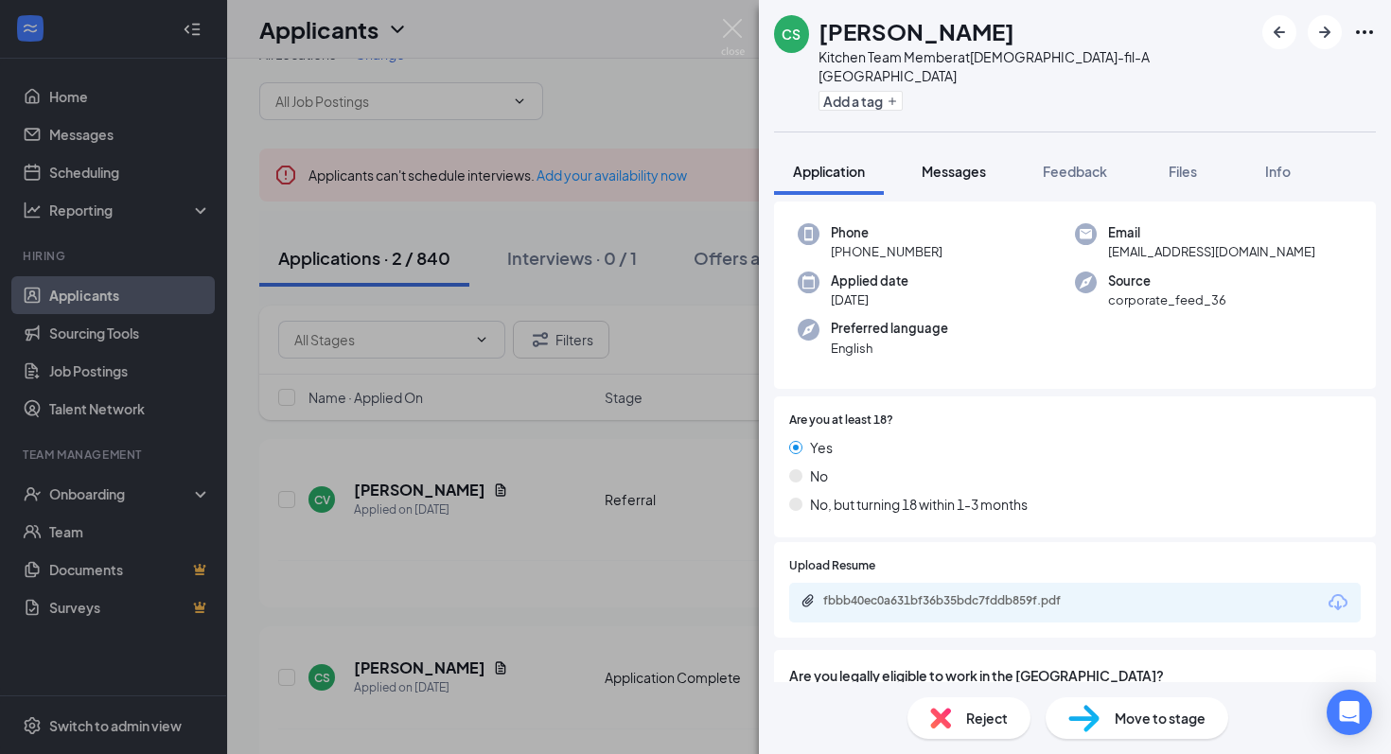
click at [954, 163] on span "Messages" at bounding box center [954, 171] width 64 height 17
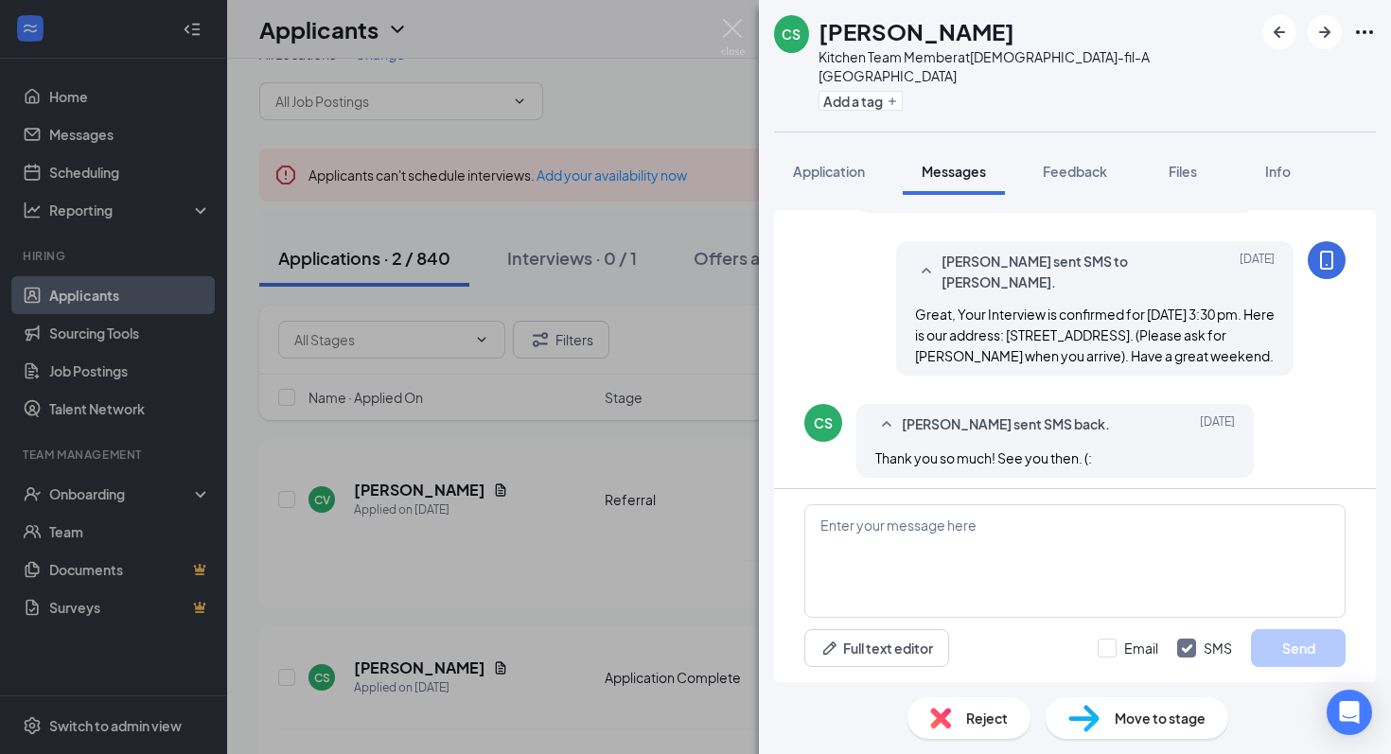
scroll to position [1170, 0]
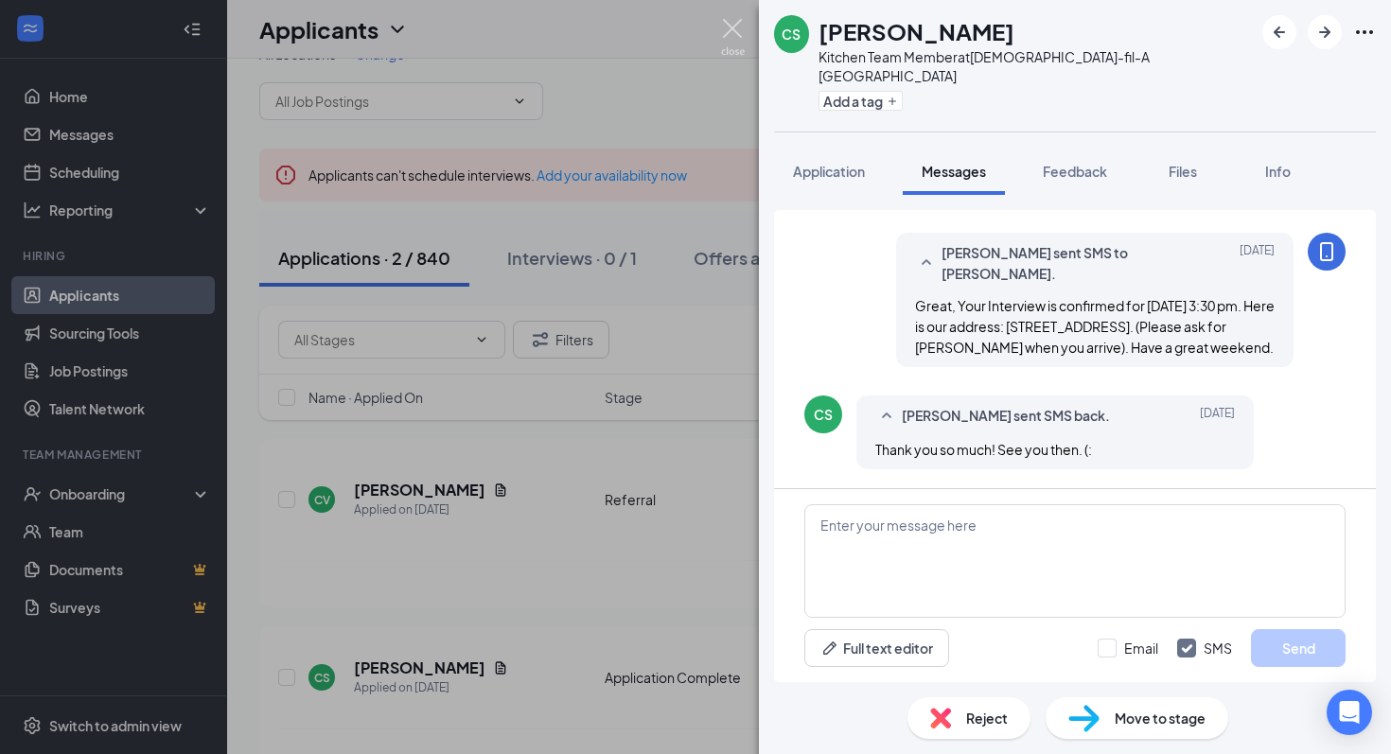
click at [731, 33] on img at bounding box center [733, 37] width 24 height 37
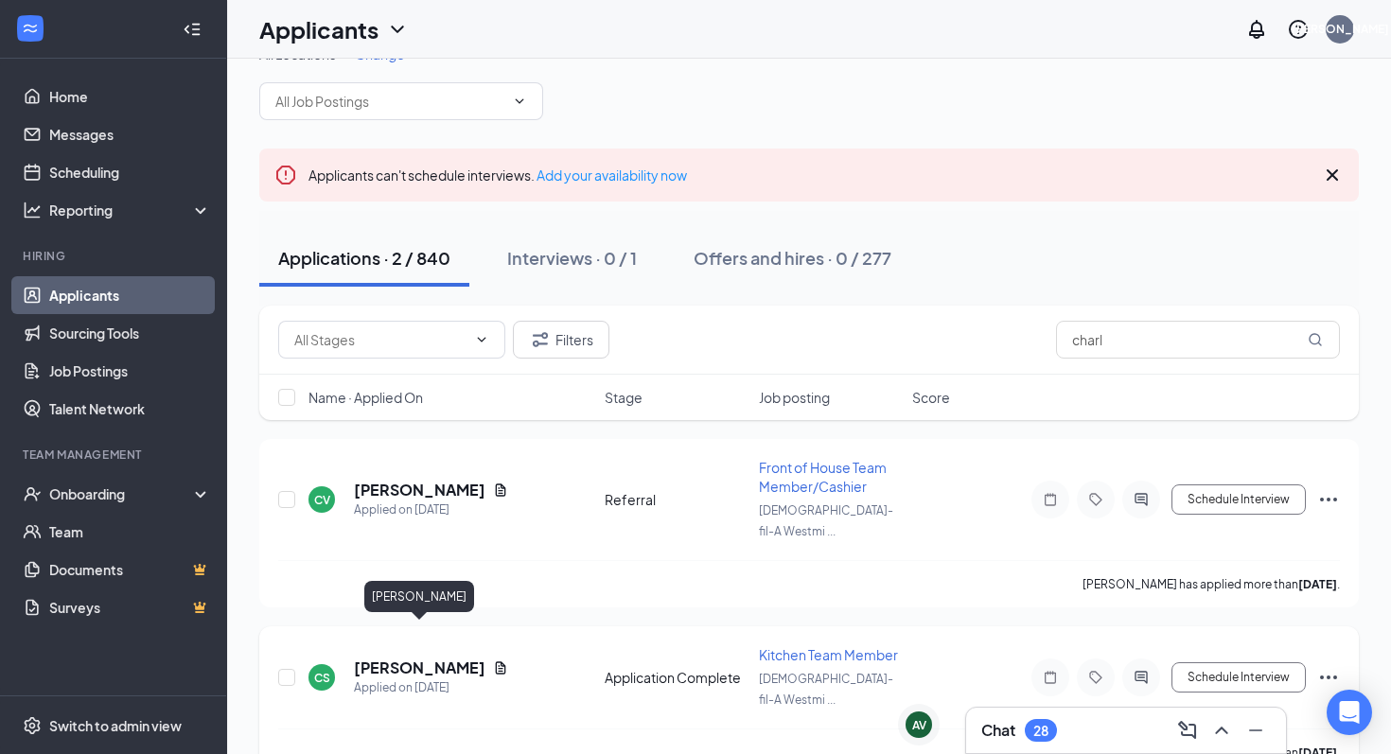
click at [397, 658] on h5 "[PERSON_NAME]" at bounding box center [420, 668] width 132 height 21
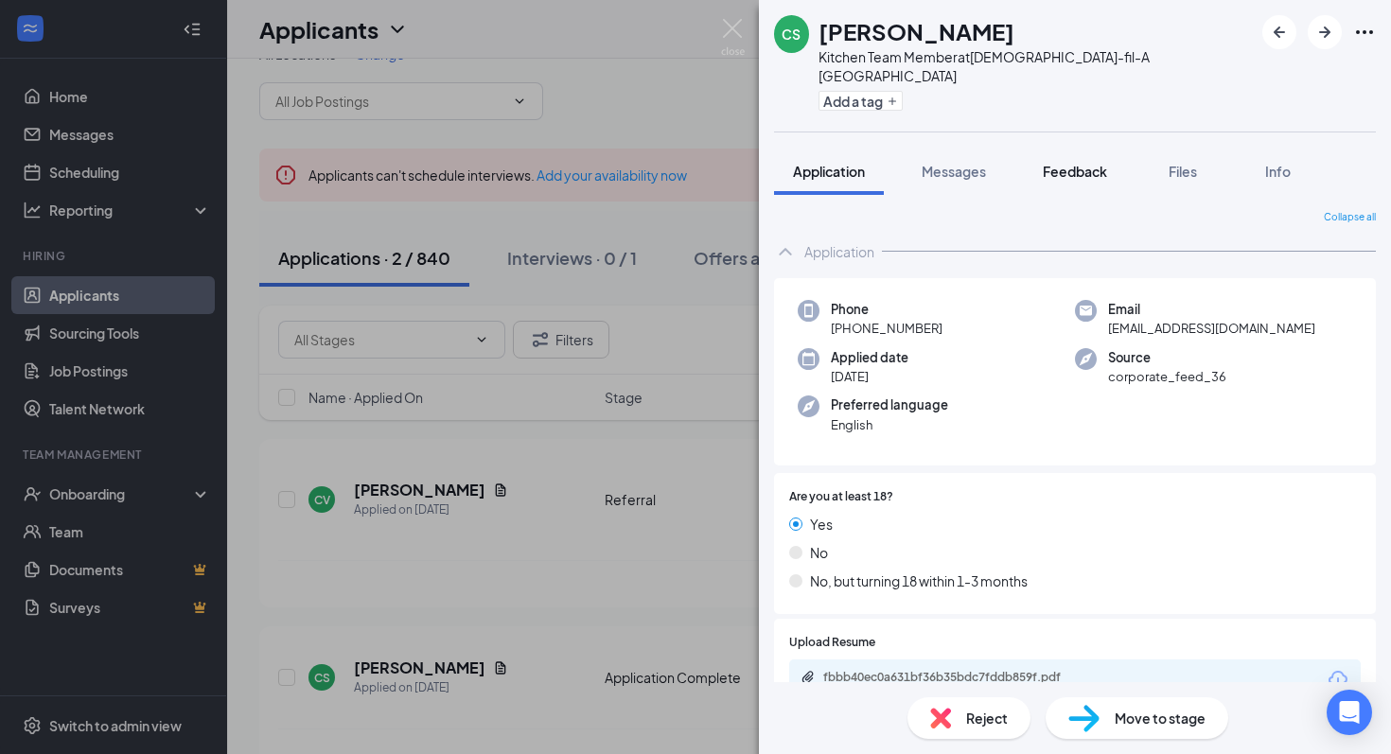
click at [1086, 163] on span "Feedback" at bounding box center [1075, 171] width 64 height 17
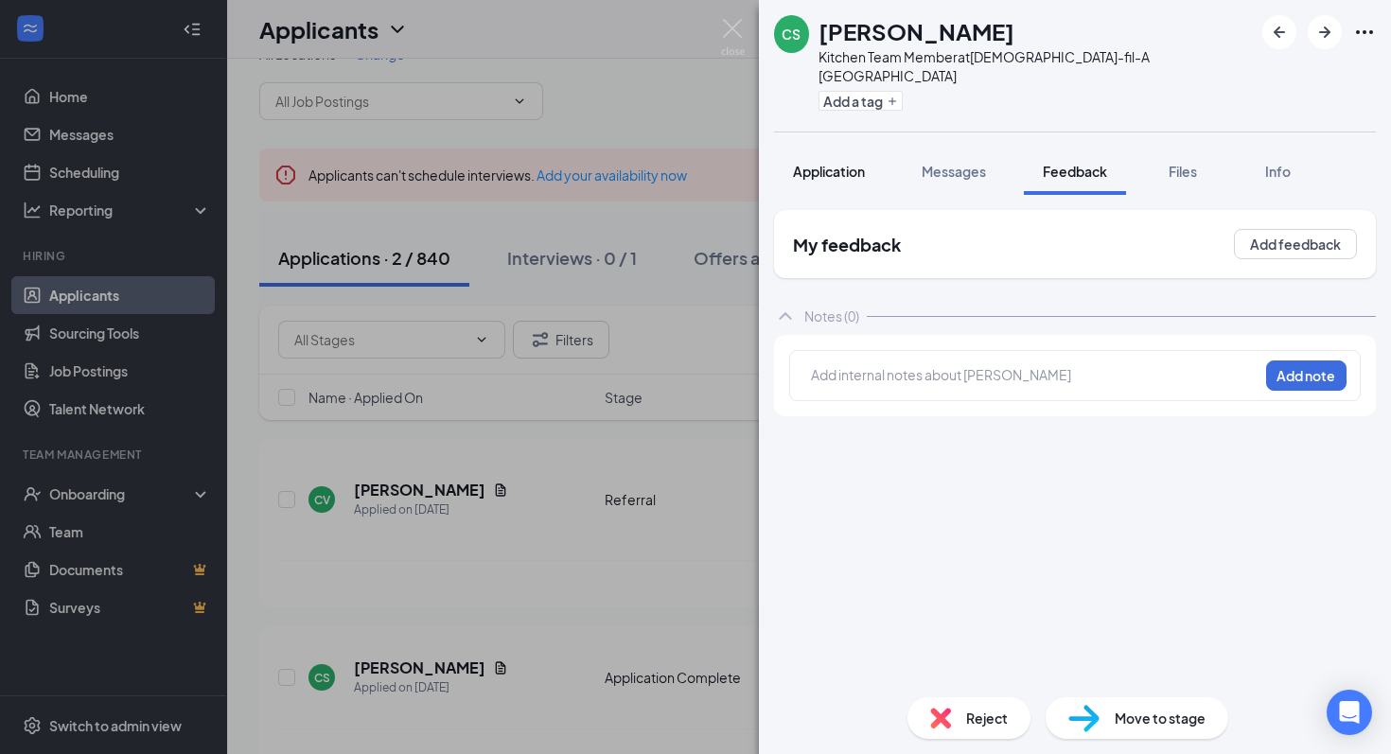
click at [821, 163] on span "Application" at bounding box center [829, 171] width 72 height 17
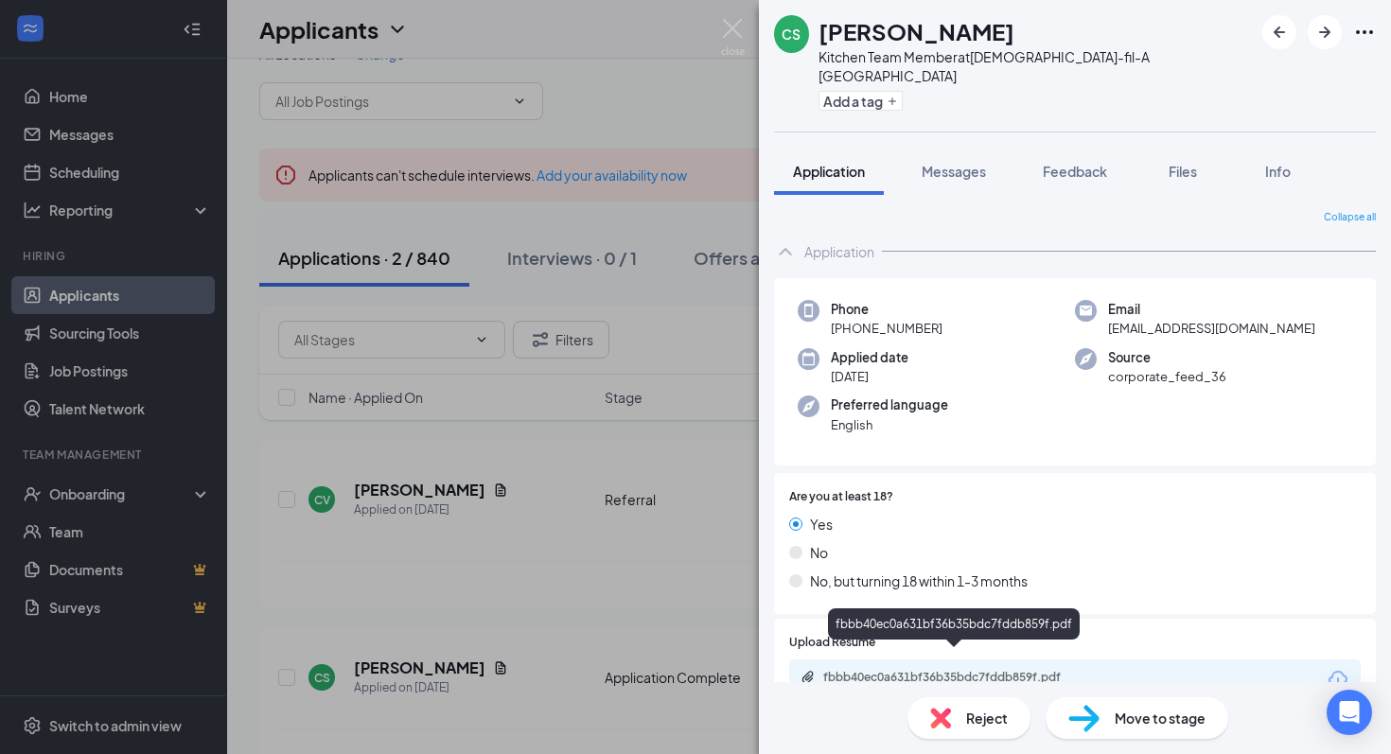
click at [907, 670] on div "fbbb40ec0a631bf36b35bdc7fddb859f.pdf" at bounding box center [955, 677] width 265 height 15
click at [1035, 62] on div "Kitchen Team Member at [DEMOGRAPHIC_DATA]-fil-A [GEOGRAPHIC_DATA]" at bounding box center [1036, 66] width 434 height 38
click at [1375, 35] on icon "Ellipses" at bounding box center [1364, 32] width 23 height 23
click at [976, 670] on div "fbbb40ec0a631bf36b35bdc7fddb859f.pdf" at bounding box center [955, 677] width 265 height 15
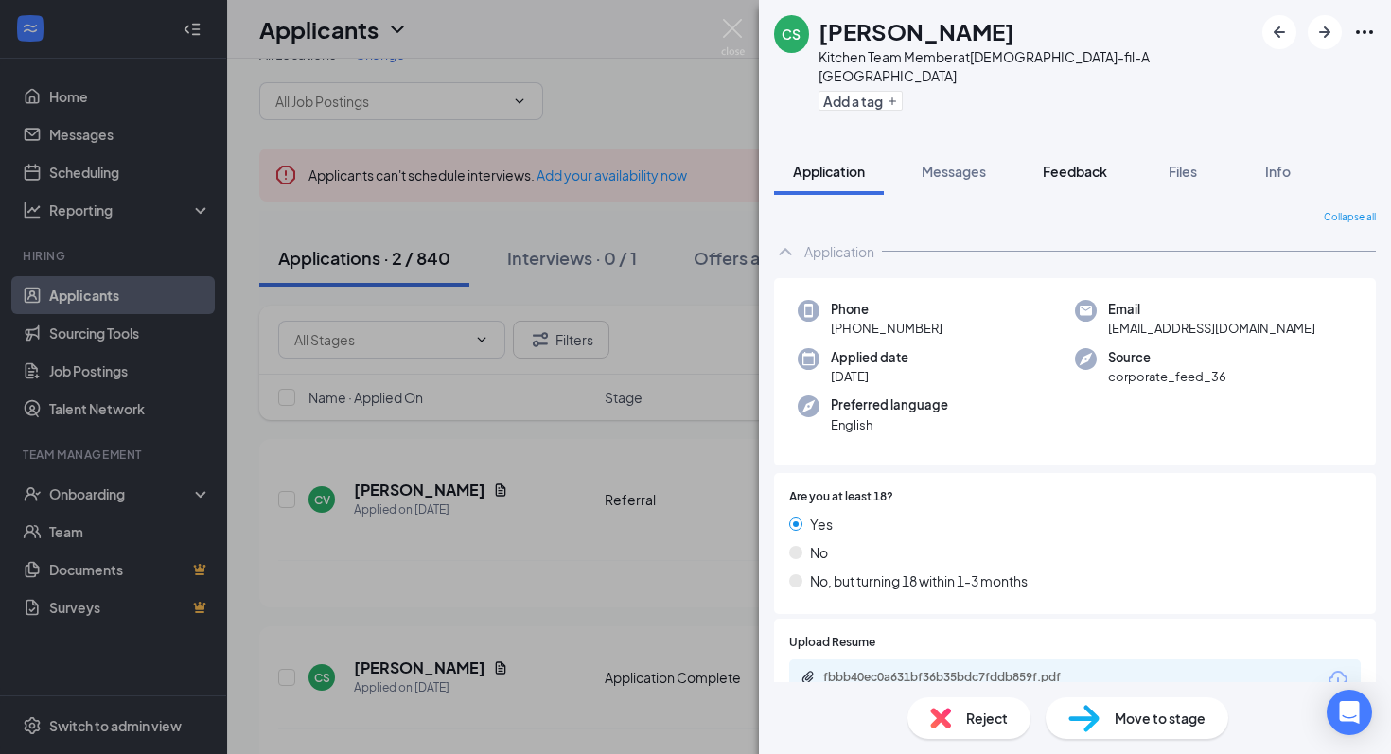
click at [1065, 163] on span "Feedback" at bounding box center [1075, 171] width 64 height 17
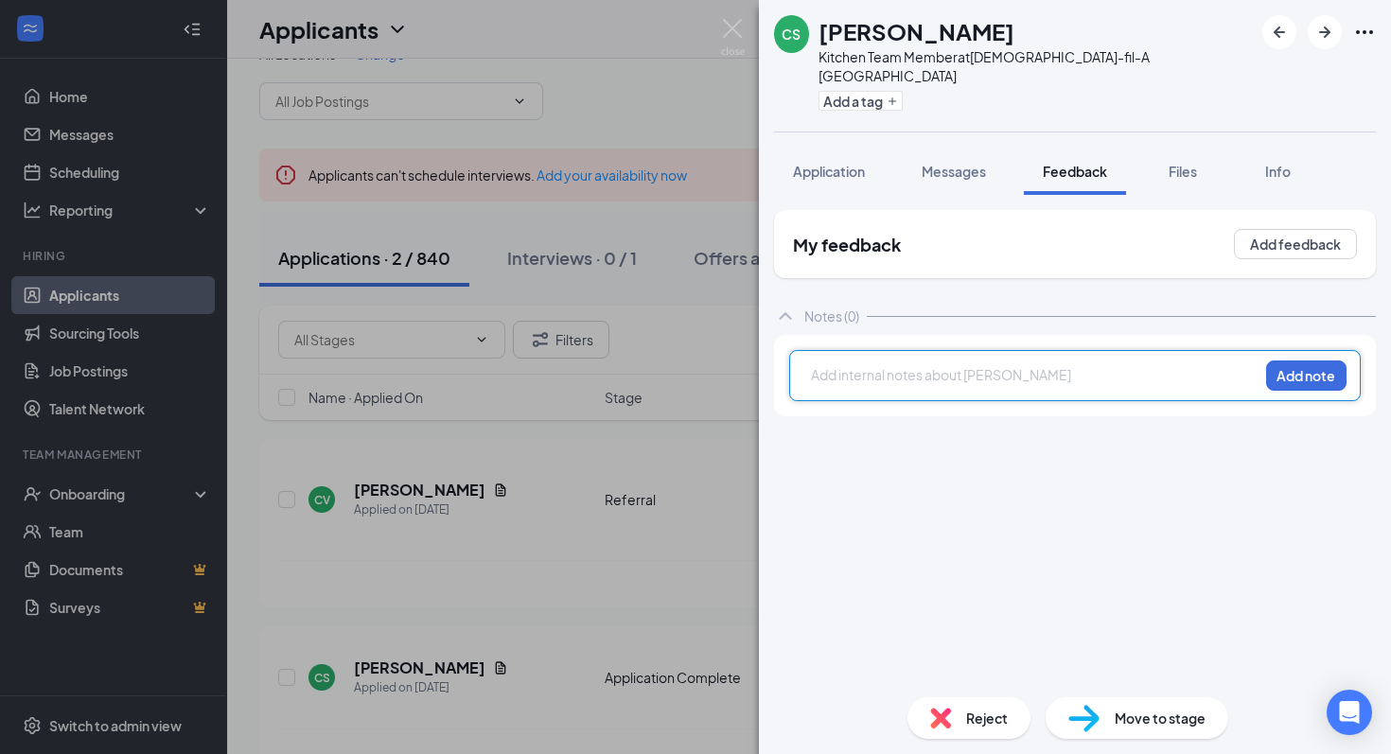
click at [831, 365] on div at bounding box center [1035, 375] width 446 height 20
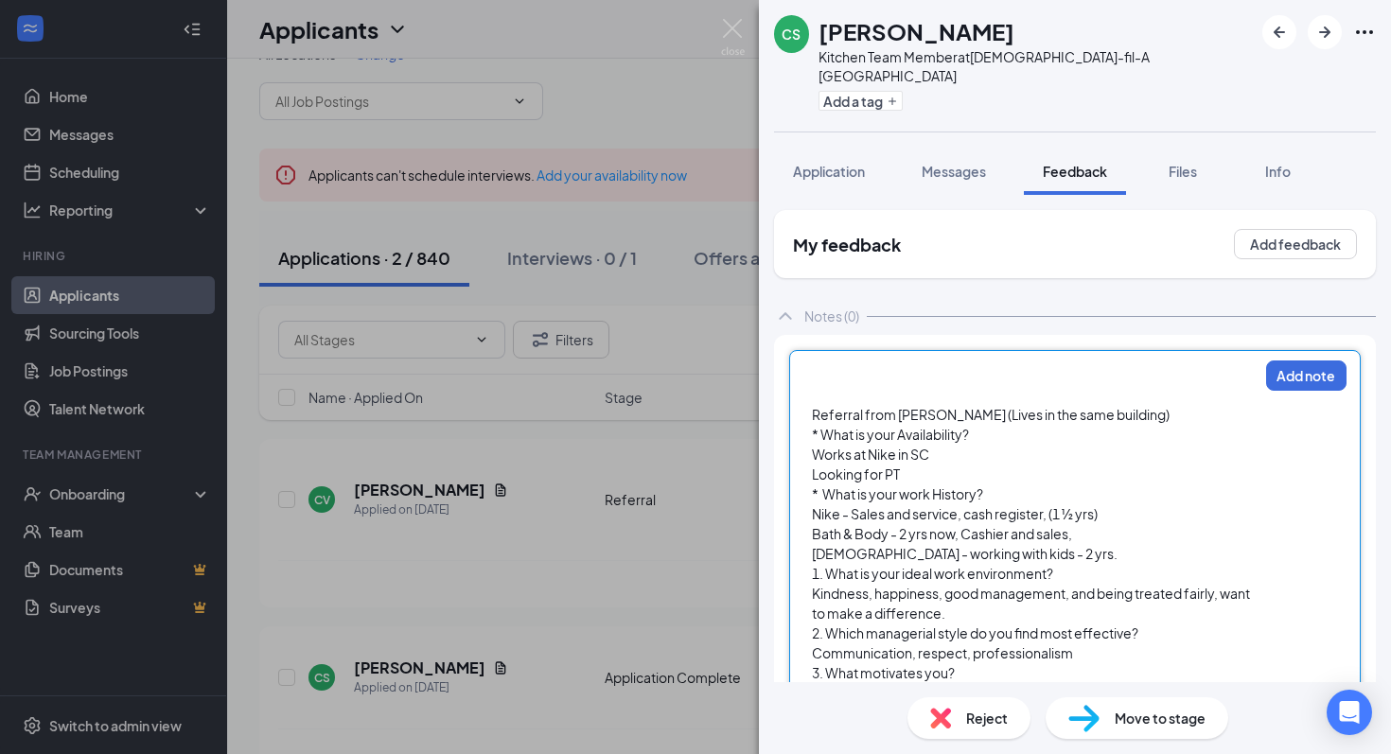
click at [1145, 405] on div "Referral from [PERSON_NAME] (Lives in the same building)" at bounding box center [1035, 415] width 446 height 20
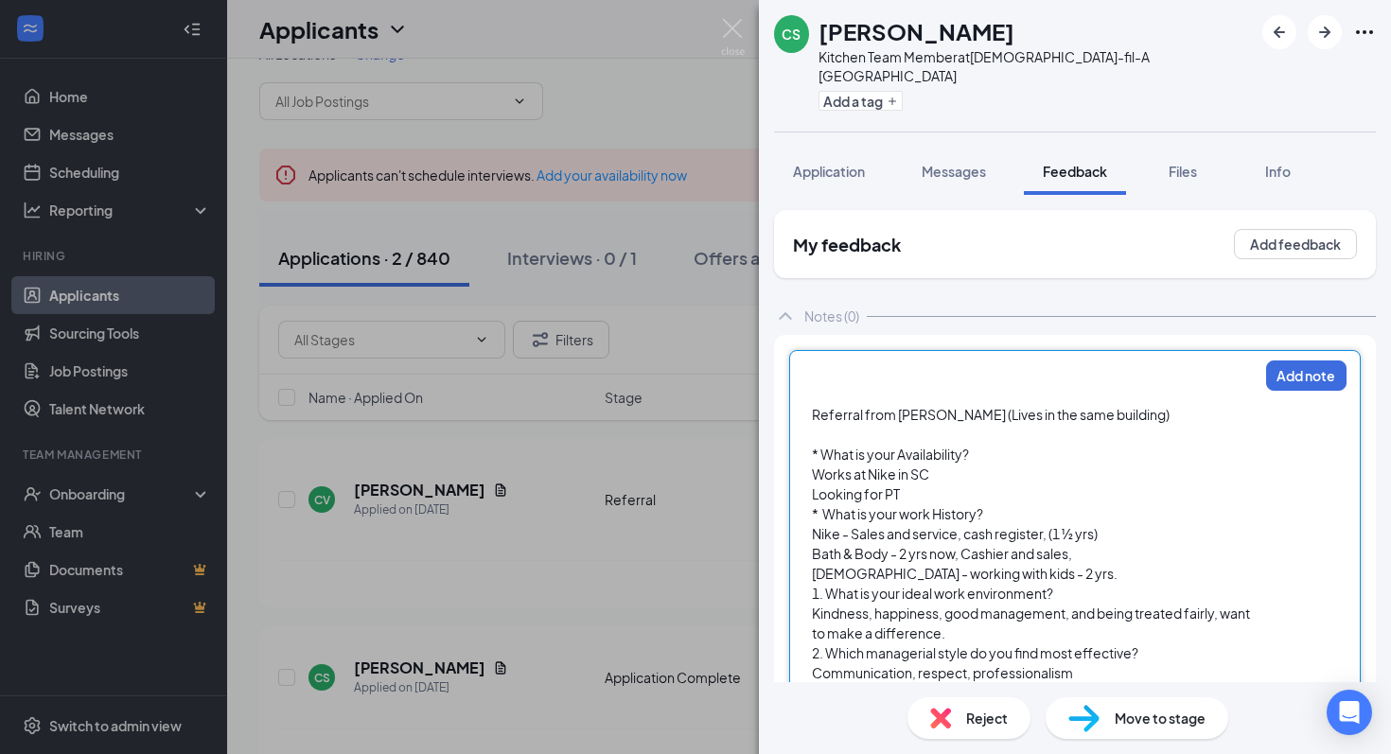
click at [861, 365] on div at bounding box center [1035, 385] width 446 height 40
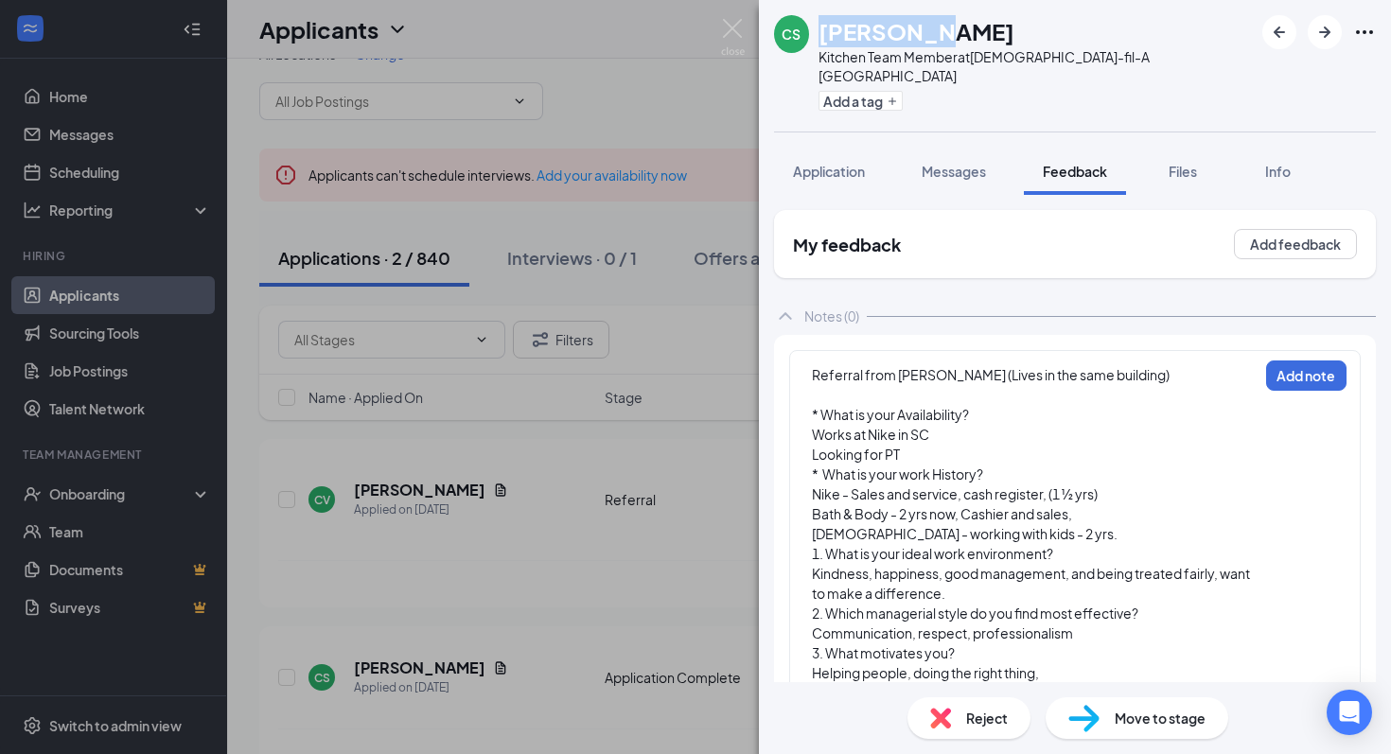
drag, startPoint x: 823, startPoint y: 31, endPoint x: 916, endPoint y: 28, distance: 92.8
click at [917, 29] on h1 "[PERSON_NAME]" at bounding box center [917, 31] width 196 height 32
copy h1 "Charlize"
click at [1293, 361] on button "Add note" at bounding box center [1306, 376] width 80 height 30
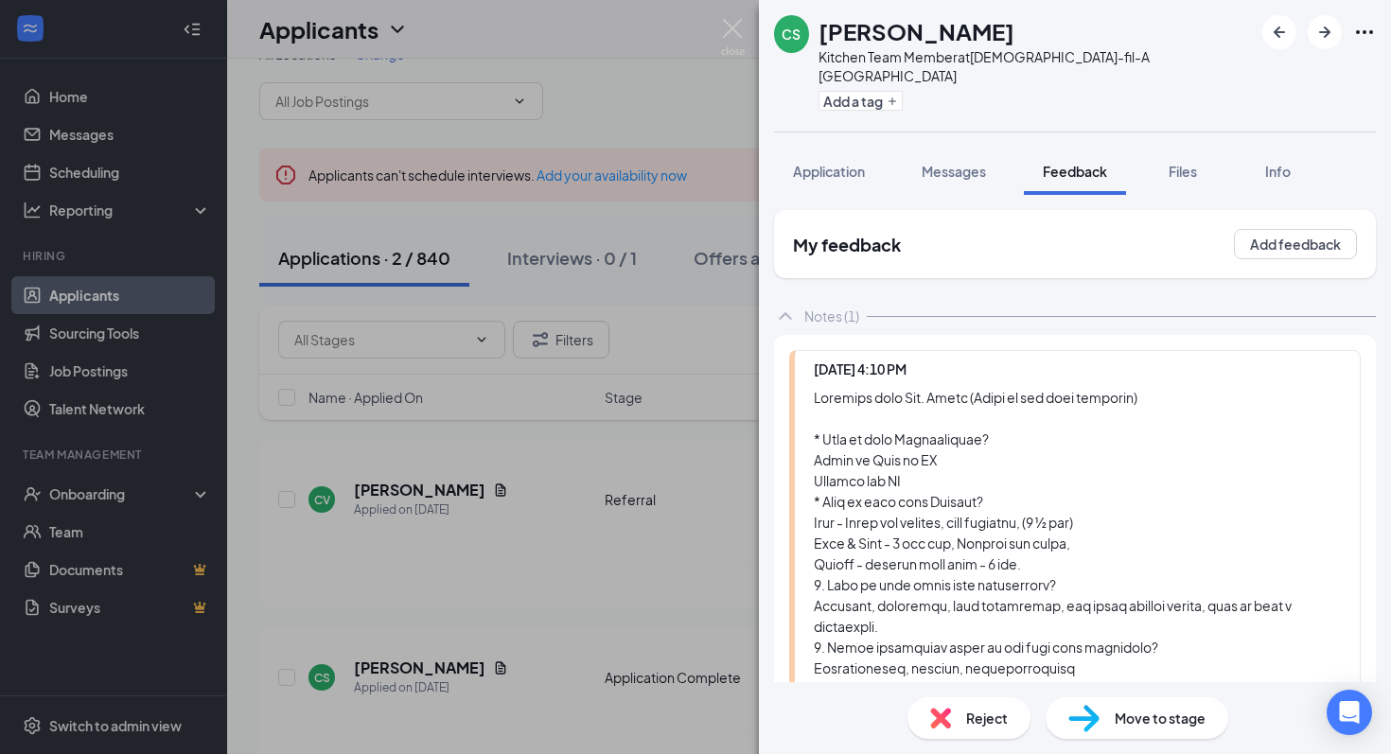
click at [724, 482] on div "CS [PERSON_NAME] Kitchen Team Member at [DEMOGRAPHIC_DATA]-fil-A Westminster Ad…" at bounding box center [695, 377] width 1391 height 754
